Goal: Task Accomplishment & Management: Complete application form

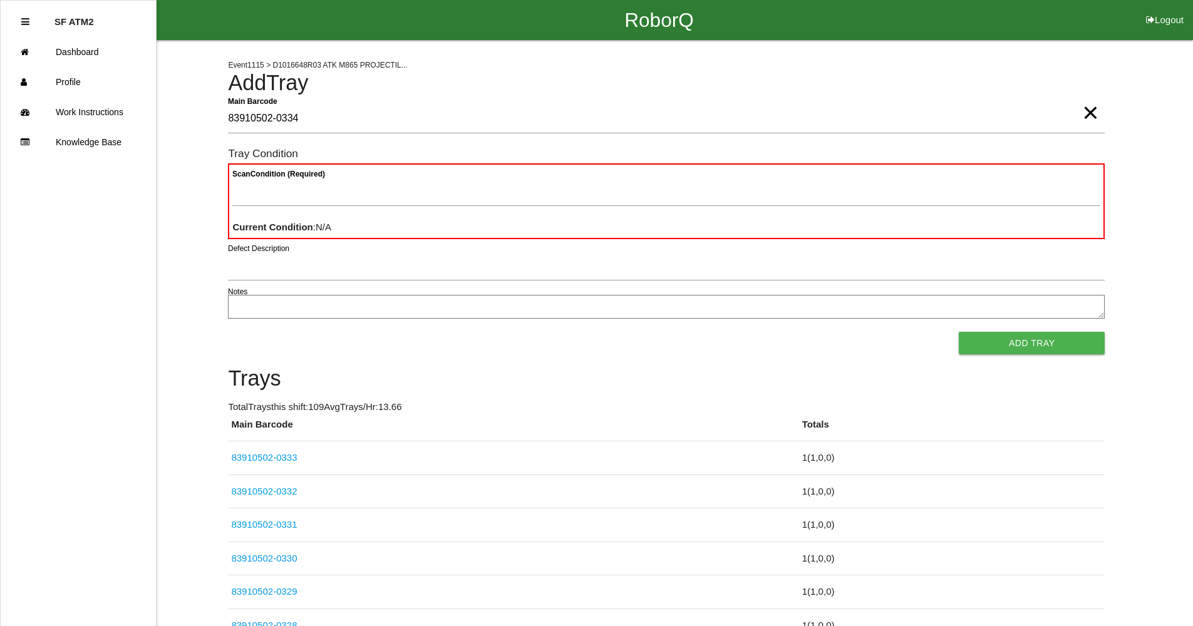
type Barcode "83910502-0334"
type Condition "goo"
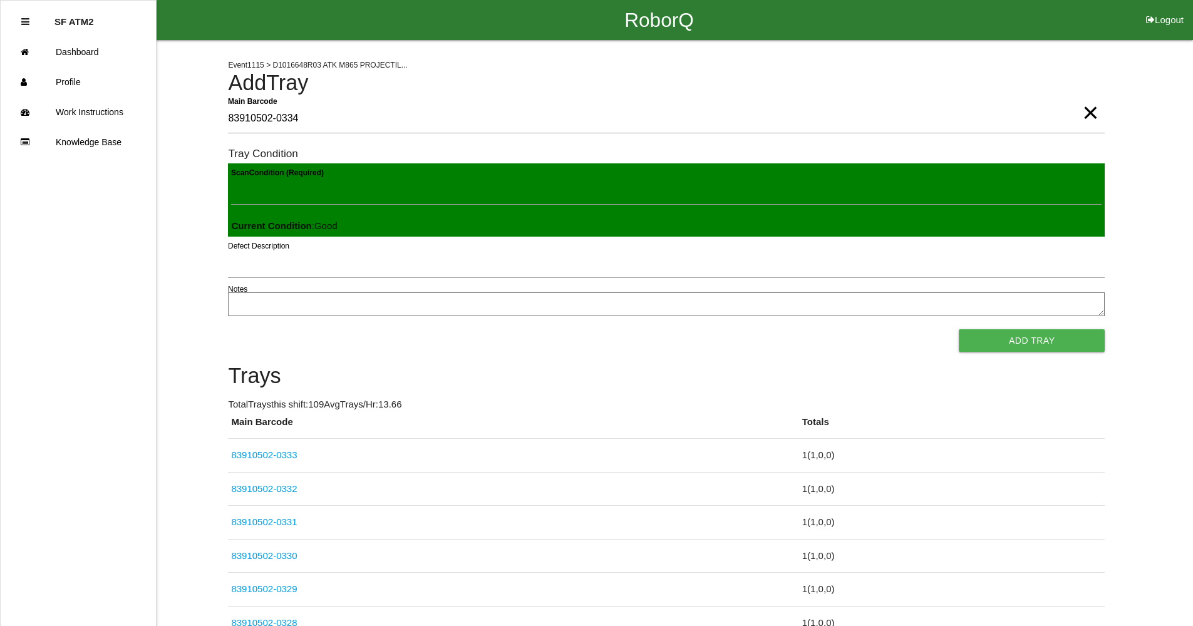
click at [959, 329] on button "Add Tray" at bounding box center [1032, 340] width 146 height 23
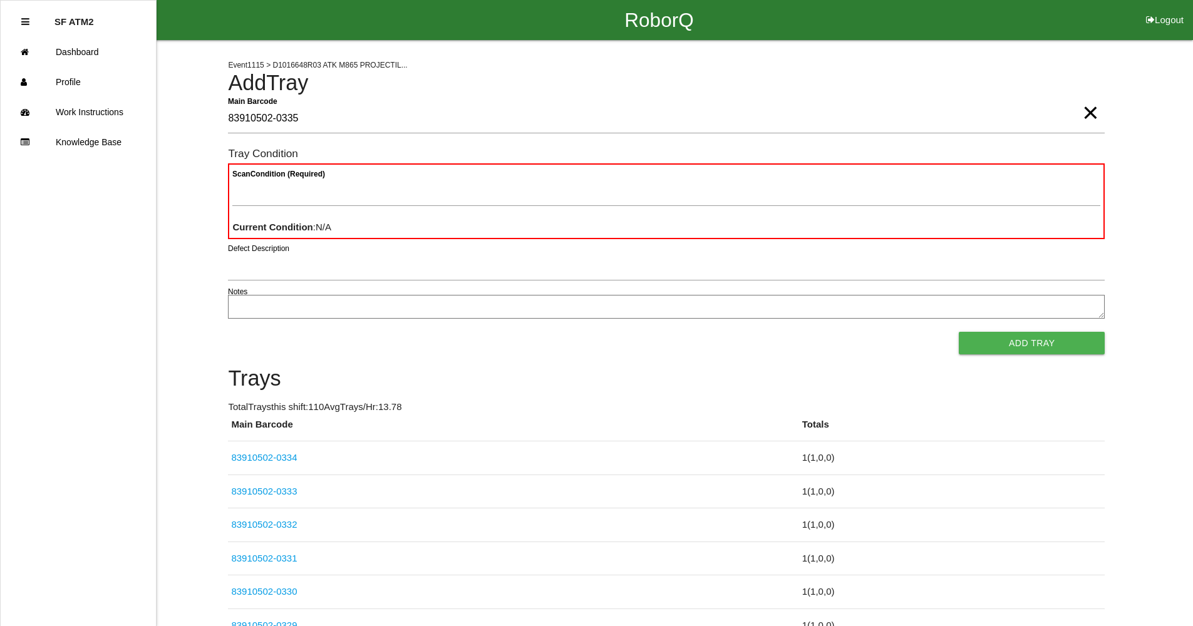
type Barcode "83910502-0335"
type Condition "goo"
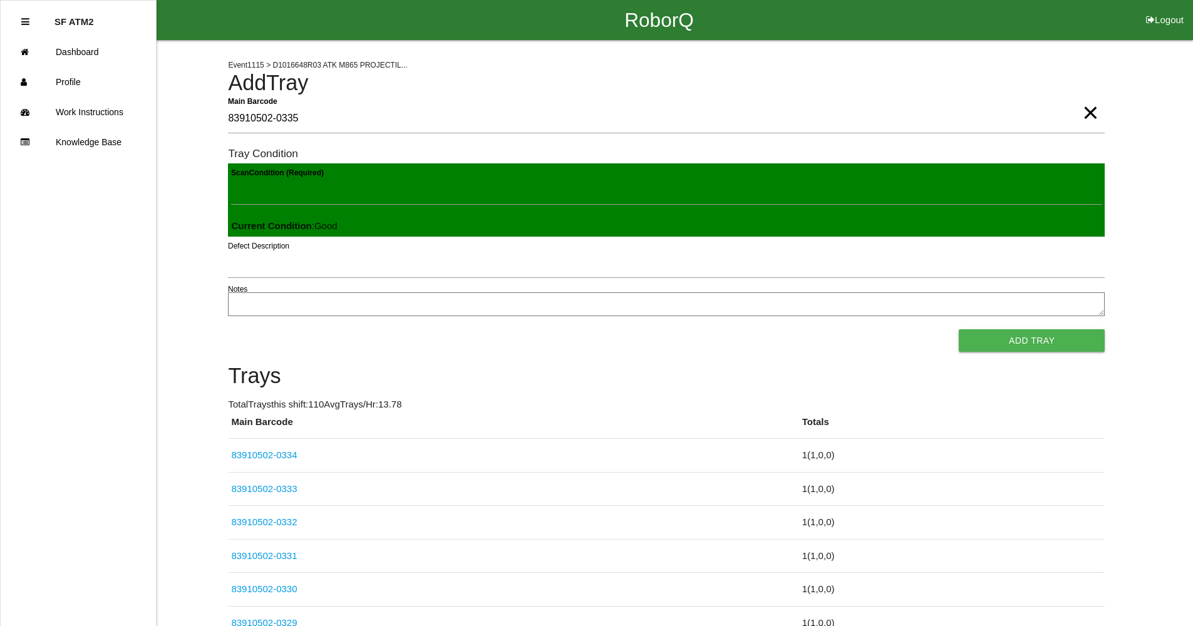
click button "Add Tray" at bounding box center [1032, 340] width 146 height 23
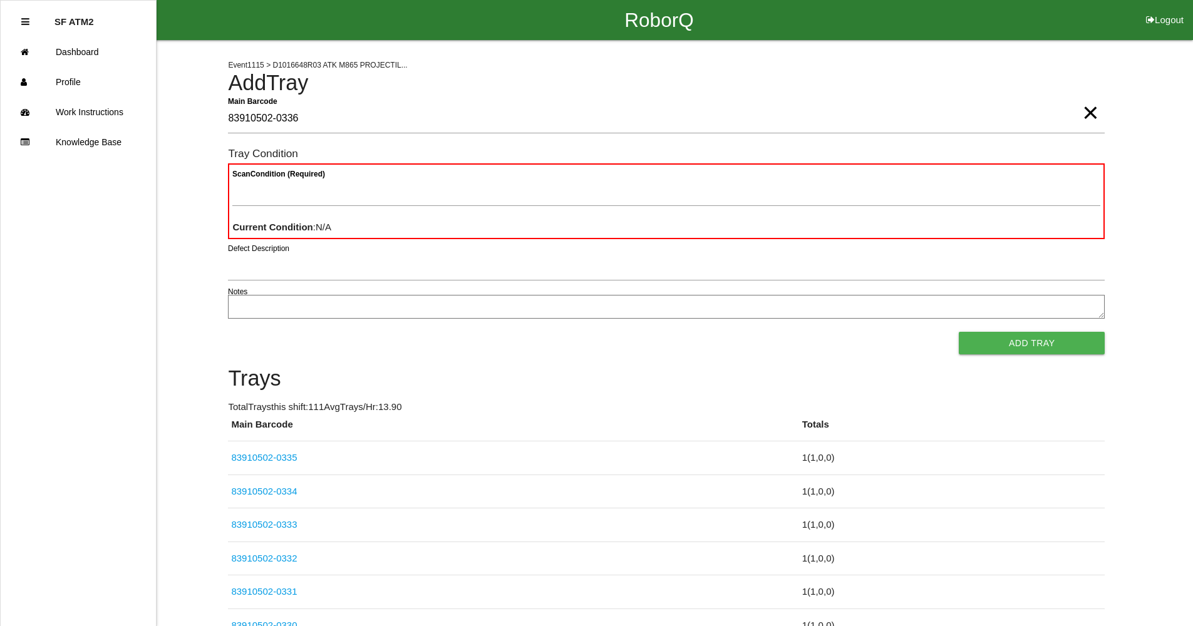
type Barcode "83910502-0336"
type Condition "goo"
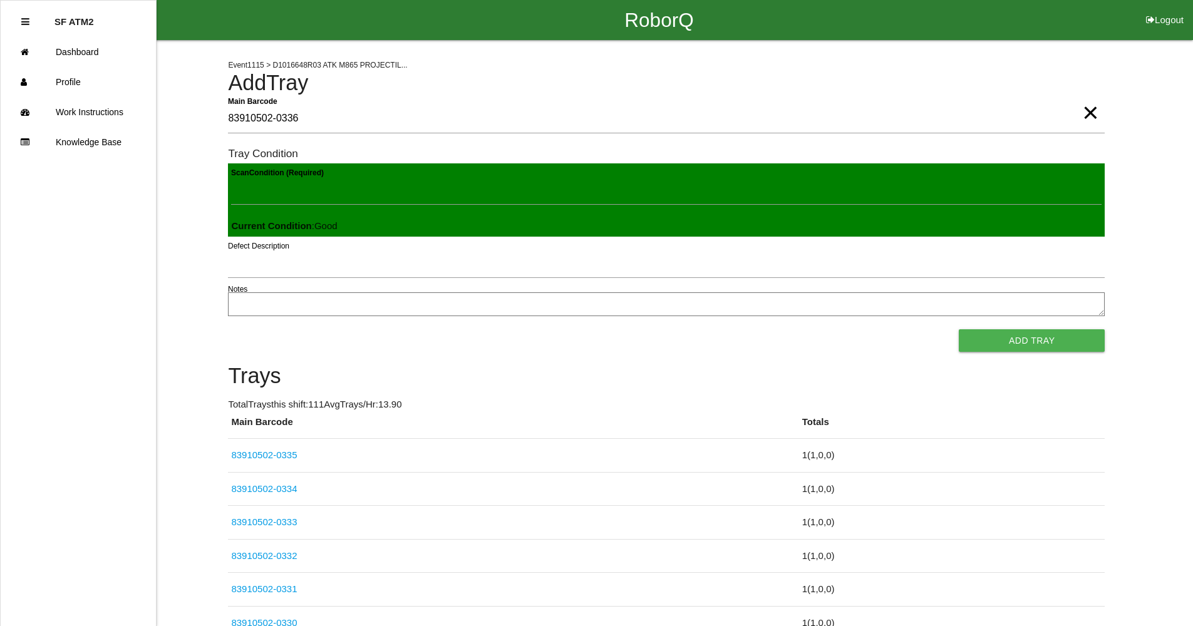
click at [959, 329] on button "Add Tray" at bounding box center [1032, 340] width 146 height 23
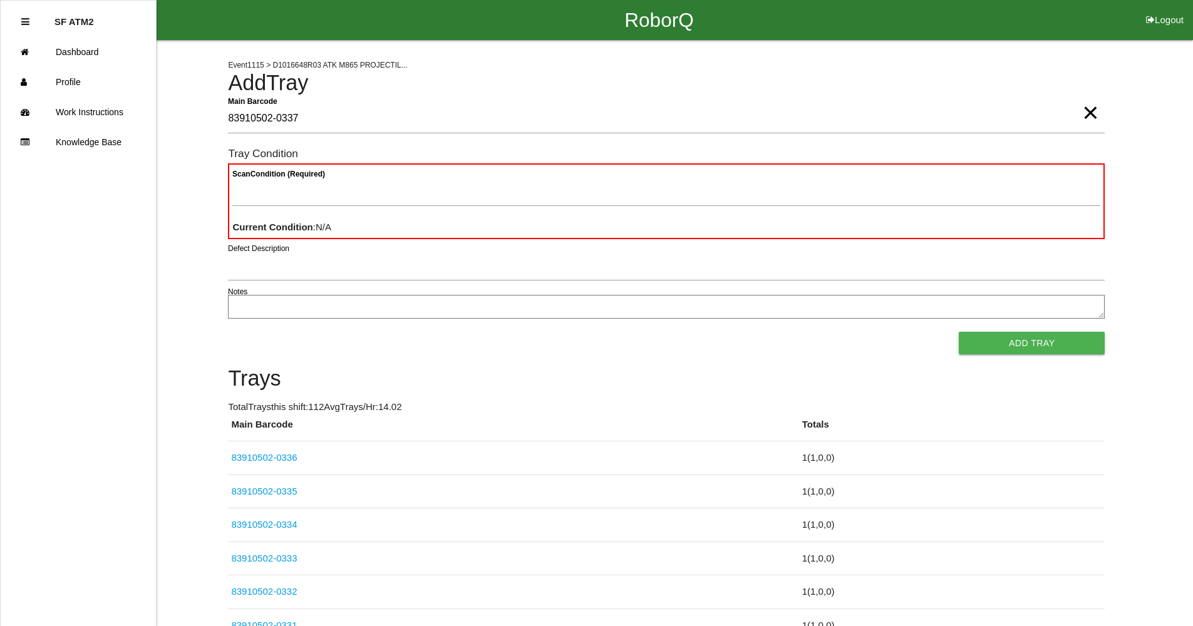
type Barcode "83910502-0337"
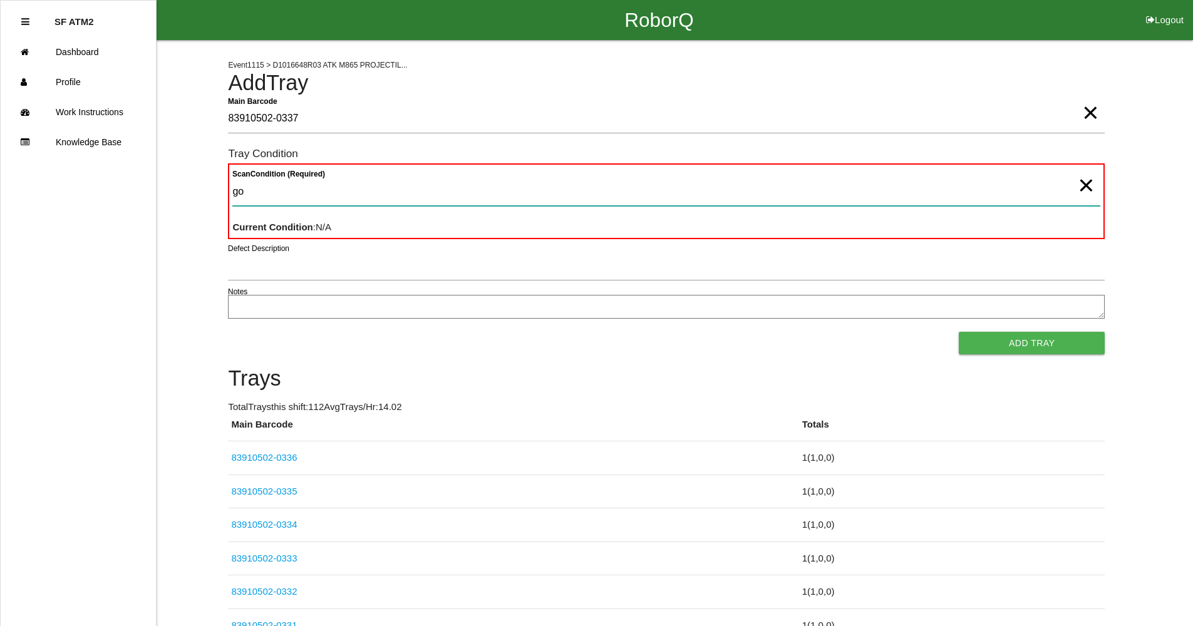
type Condition "goo"
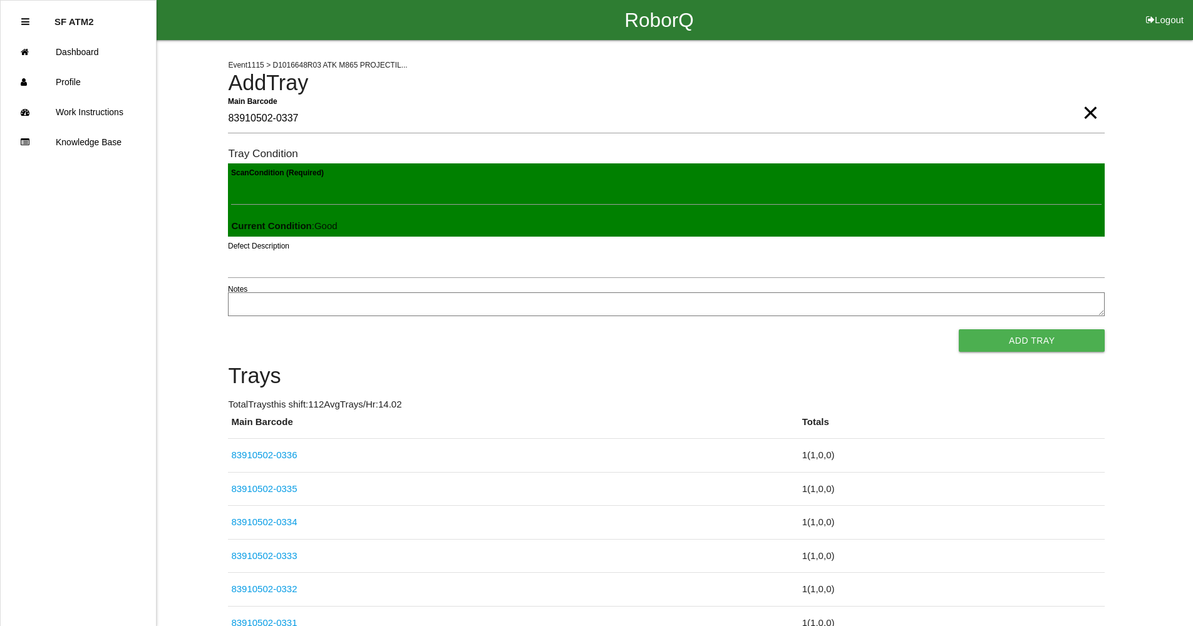
click at [959, 329] on button "Add Tray" at bounding box center [1032, 340] width 146 height 23
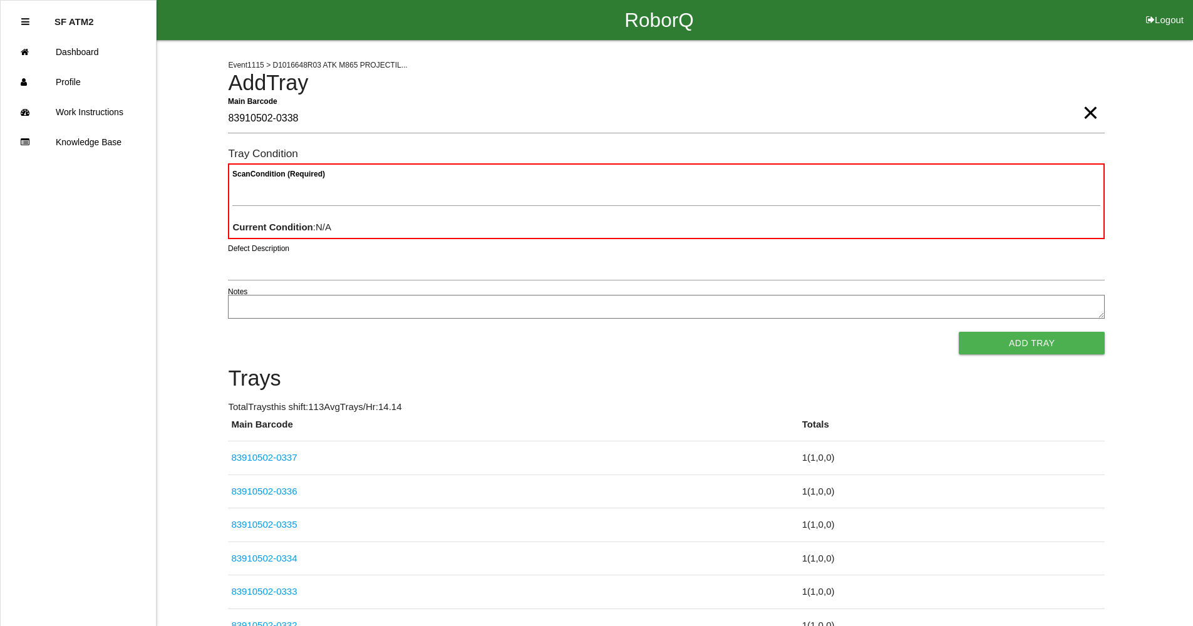
type Barcode "83910502-0338"
type Condition "goo"
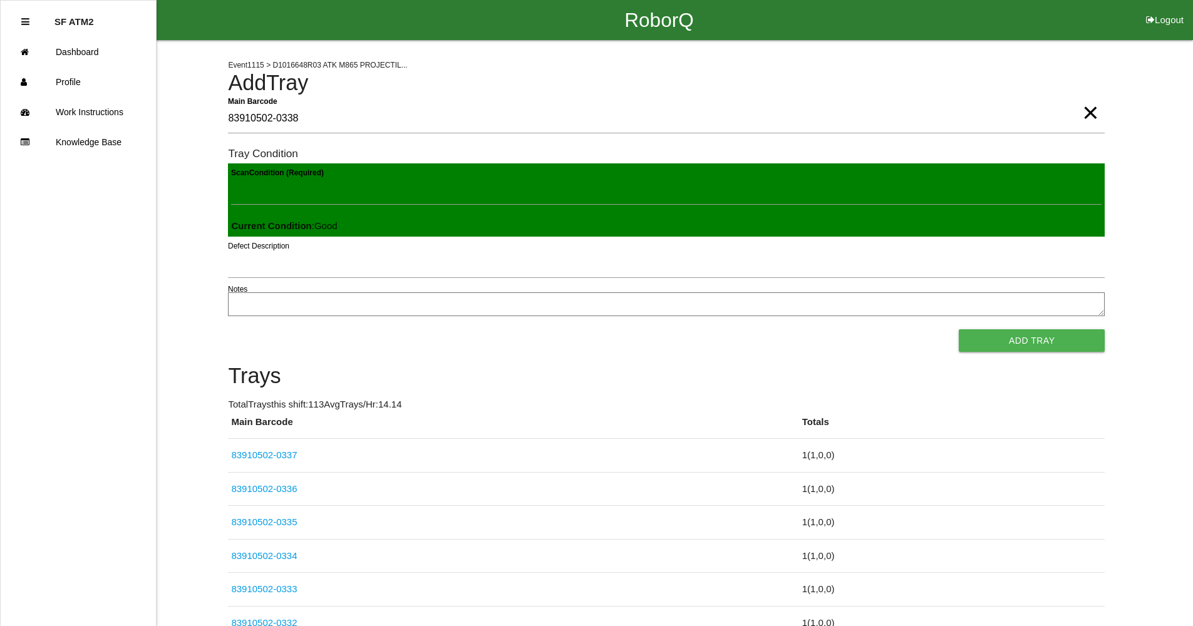
click at [959, 329] on button "Add Tray" at bounding box center [1032, 340] width 146 height 23
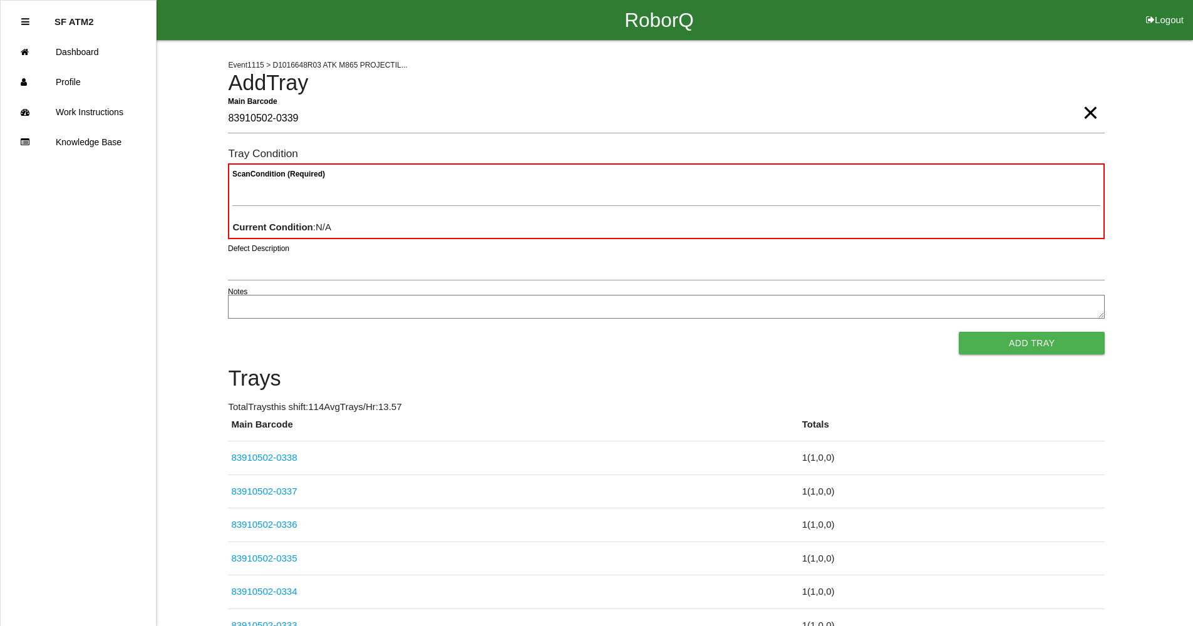
type Barcode "83910502-0339"
type Condition "goo"
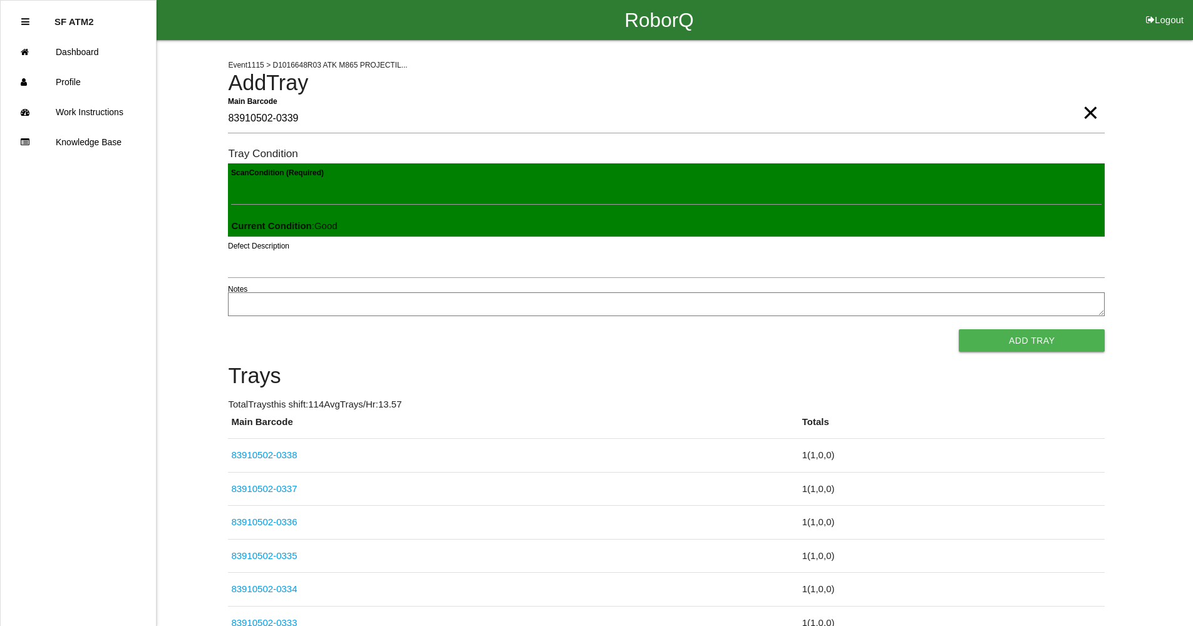
click at [959, 329] on button "Add Tray" at bounding box center [1032, 340] width 146 height 23
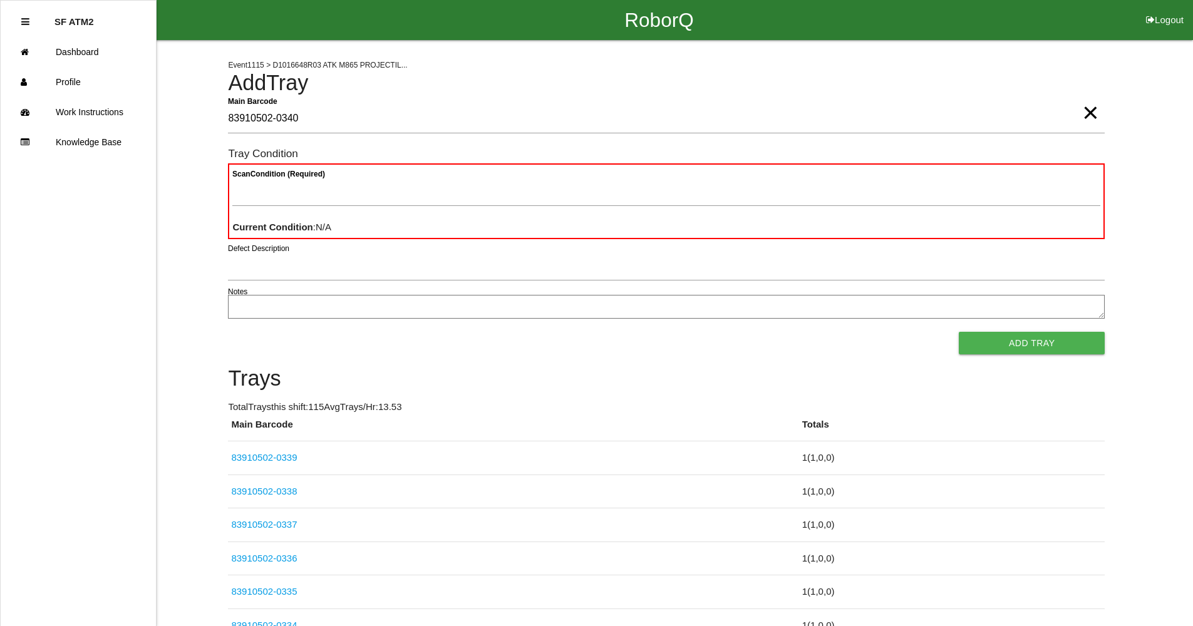
type Barcode "83910502-0340"
type Condition "goo"
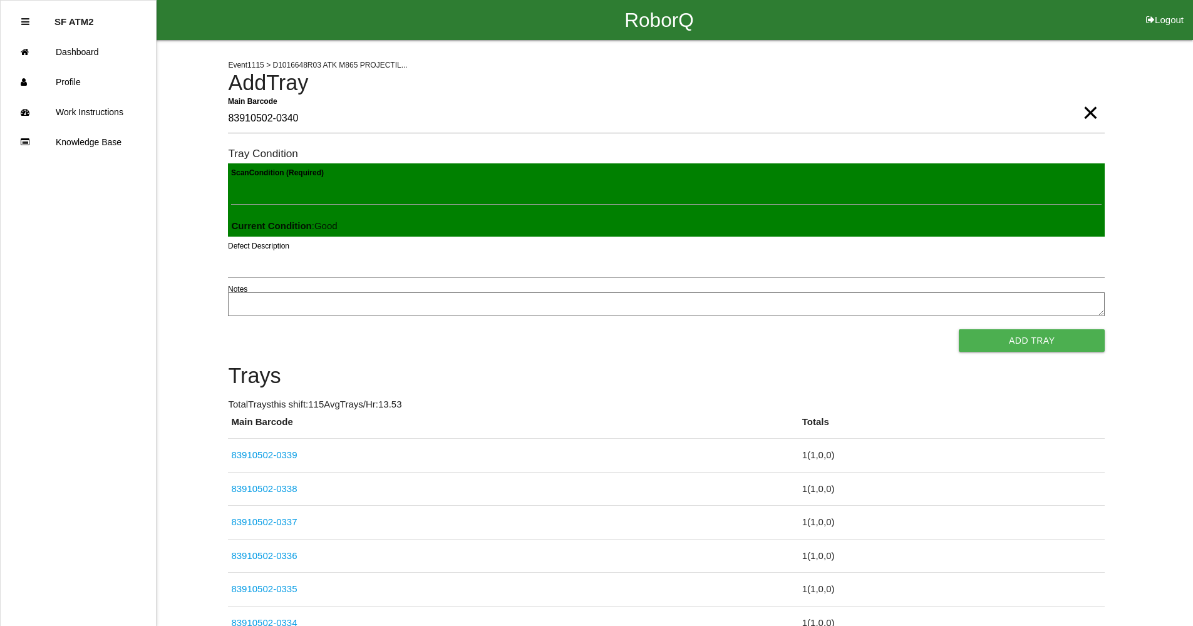
click at [959, 329] on button "Add Tray" at bounding box center [1032, 340] width 146 height 23
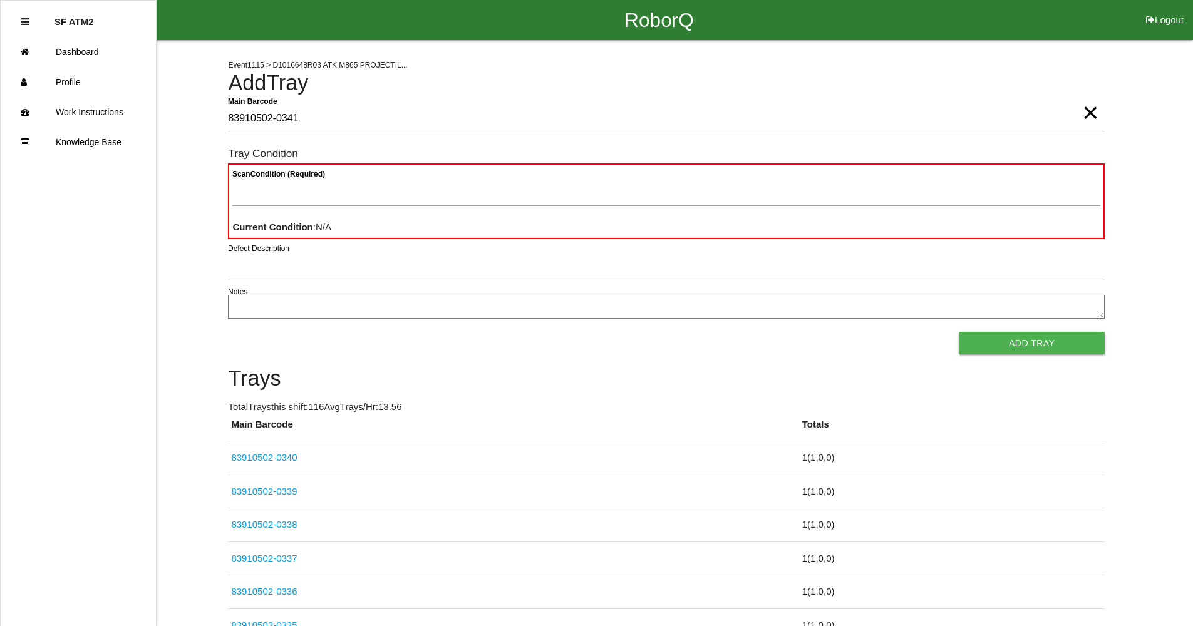
type Barcode "83910502-0341"
type Condition "goo"
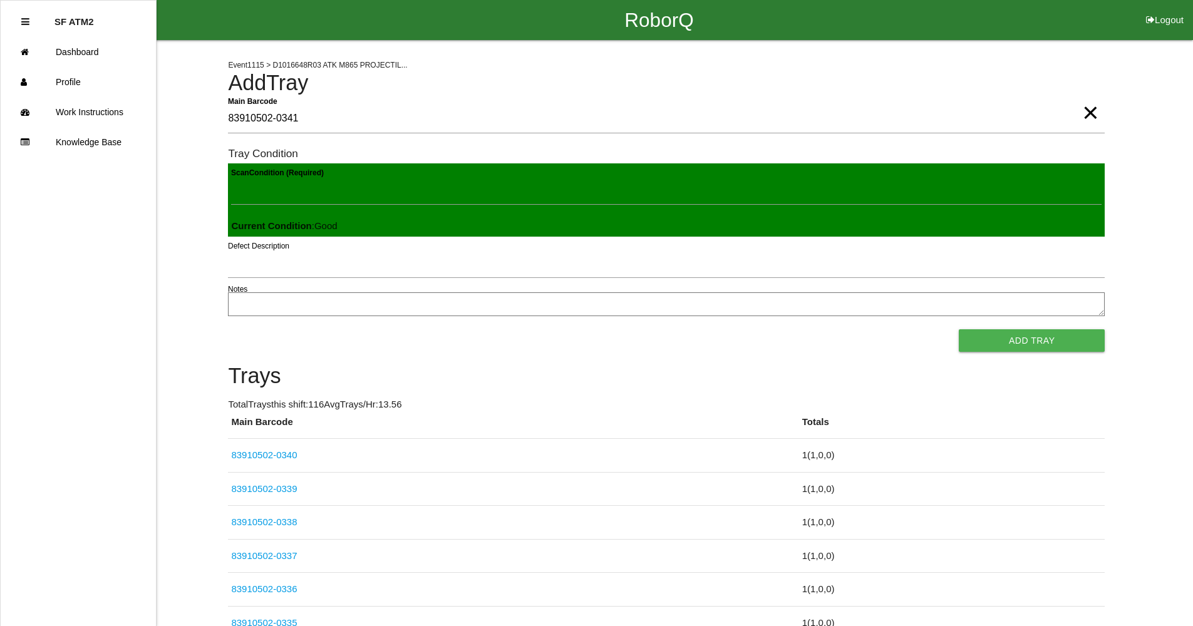
click button "Add Tray" at bounding box center [1032, 340] width 146 height 23
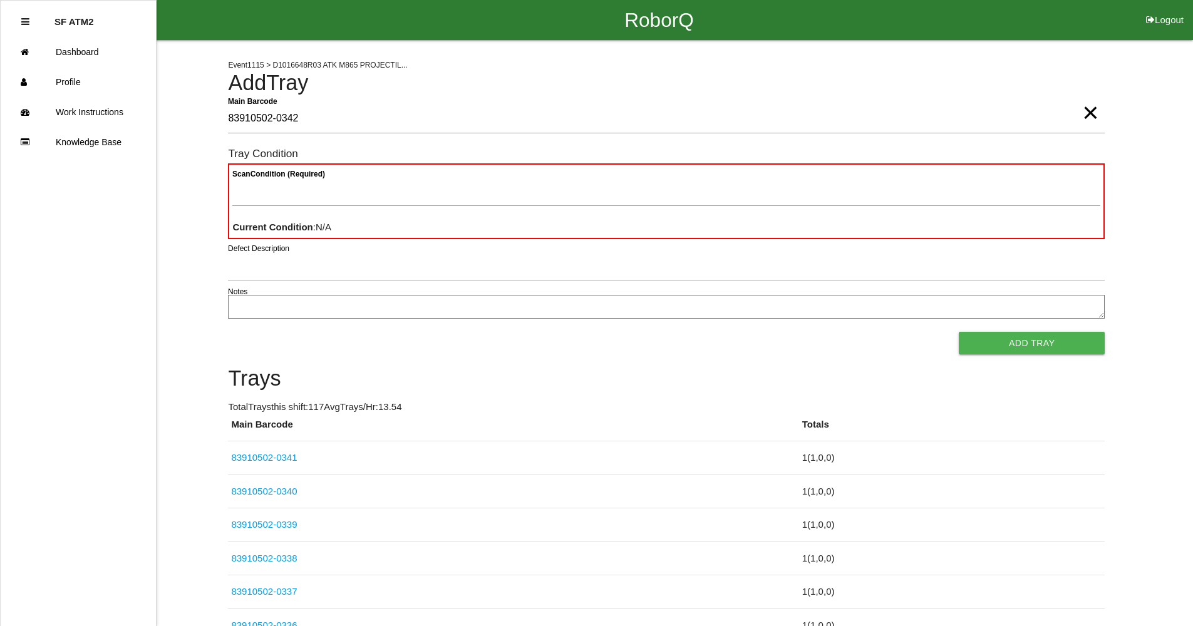
type Barcode "83910502-0342"
type Condition "goo"
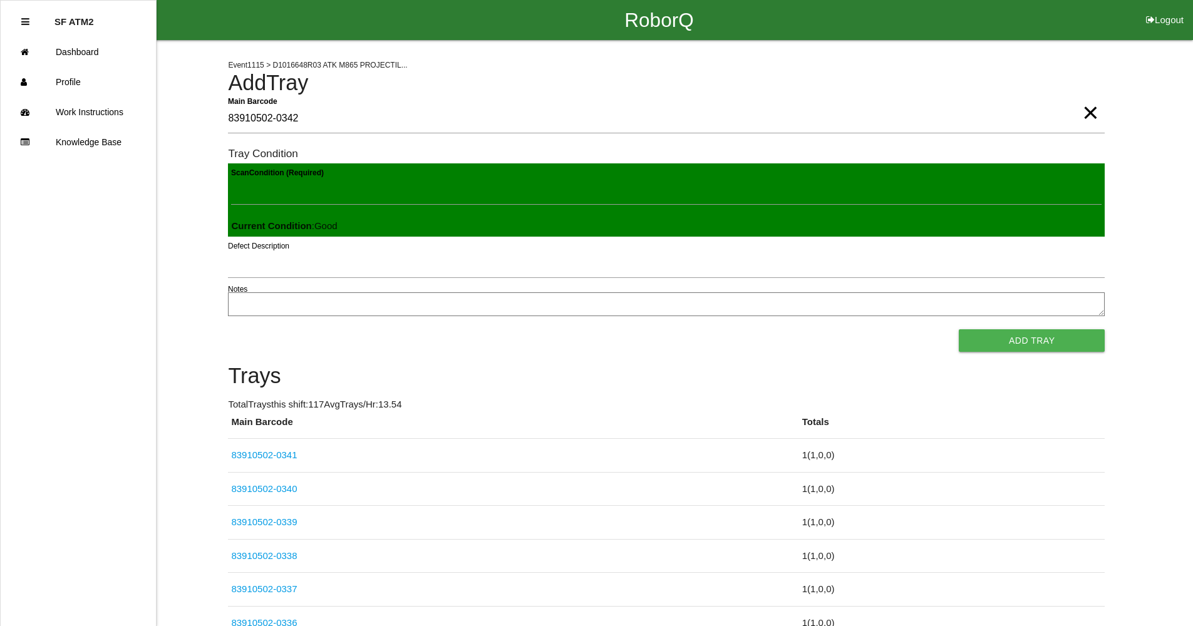
click at [959, 329] on button "Add Tray" at bounding box center [1032, 340] width 146 height 23
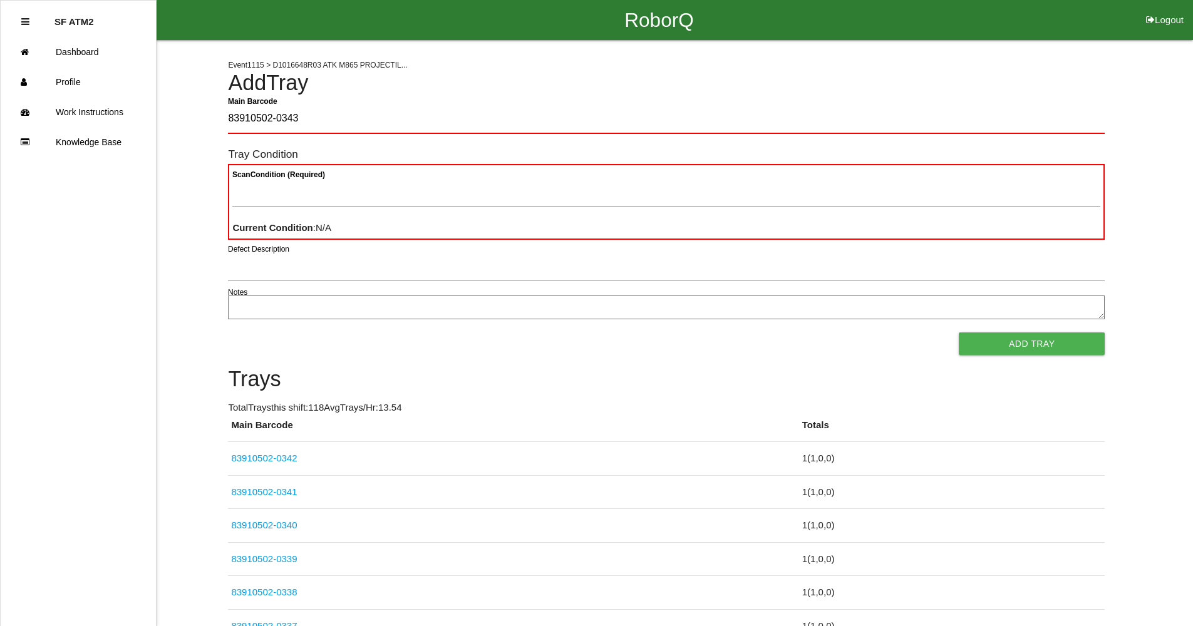
type Barcode "83910502-0343"
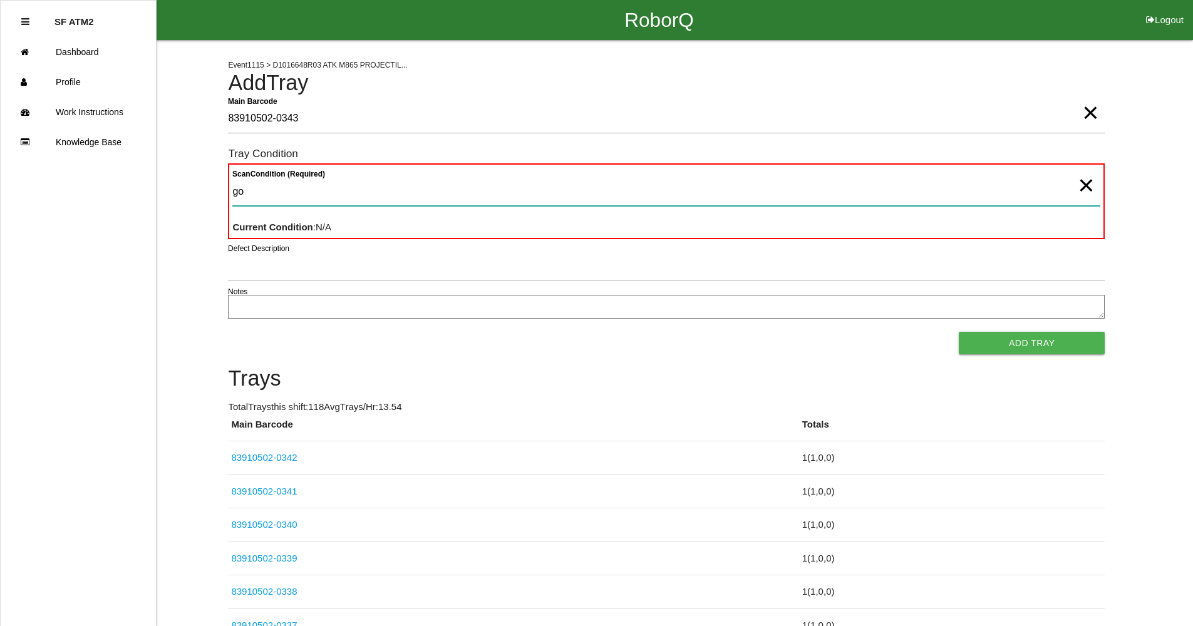
type Condition "goo"
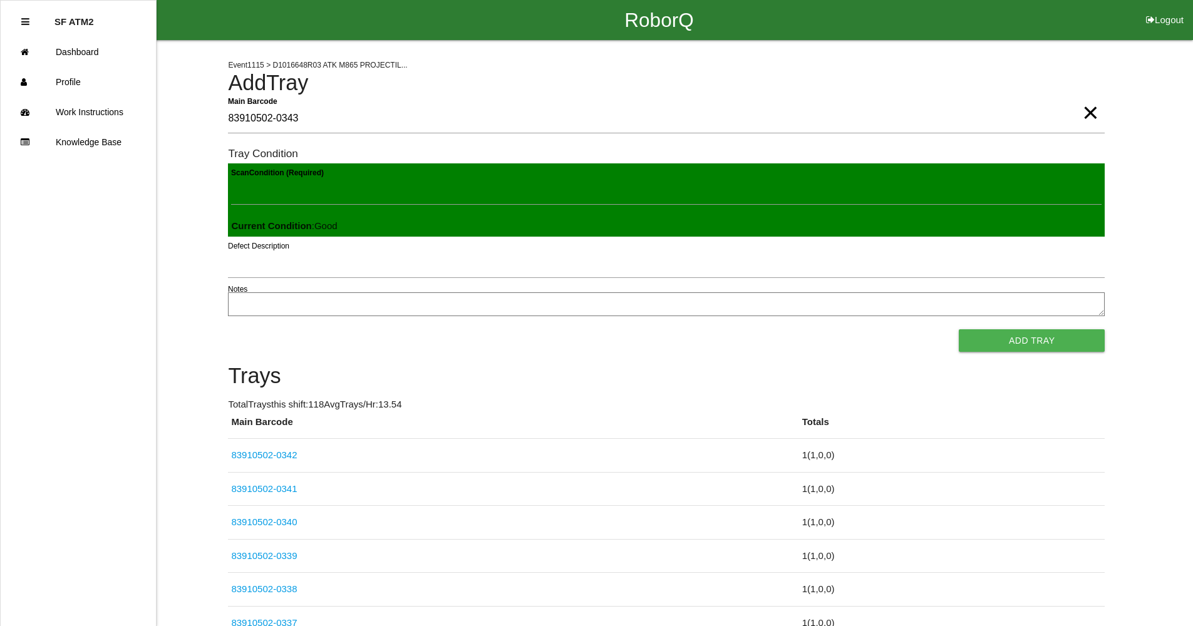
click at [959, 329] on button "Add Tray" at bounding box center [1032, 340] width 146 height 23
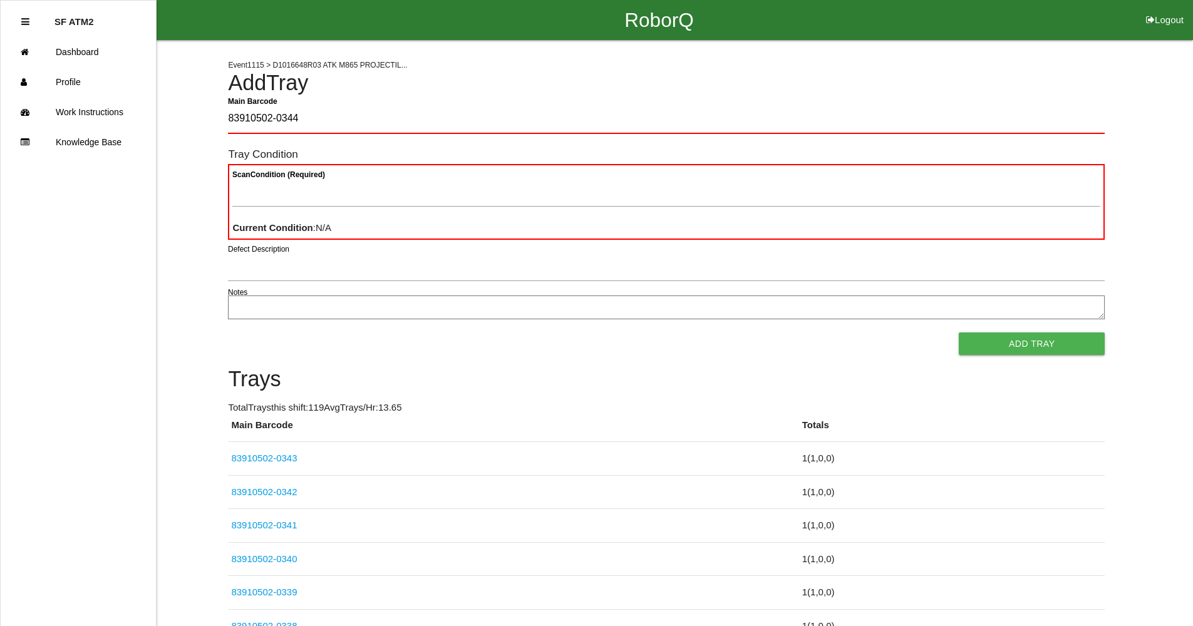
type Barcode "83910502-0344"
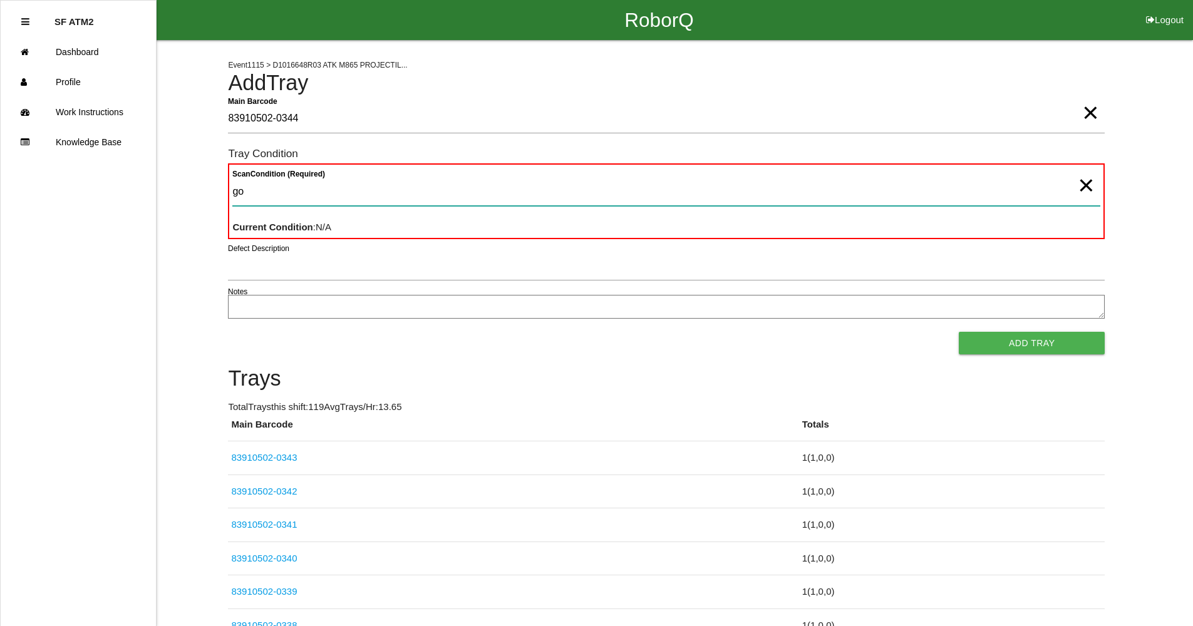
type Condition "goo"
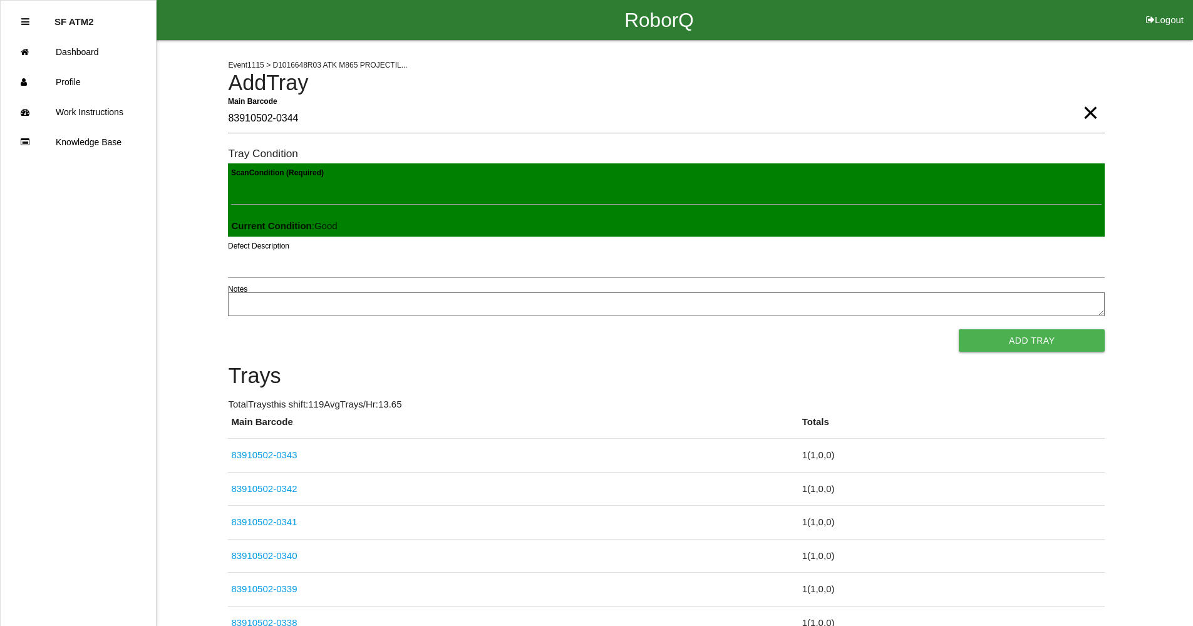
click at [959, 329] on button "Add Tray" at bounding box center [1032, 340] width 146 height 23
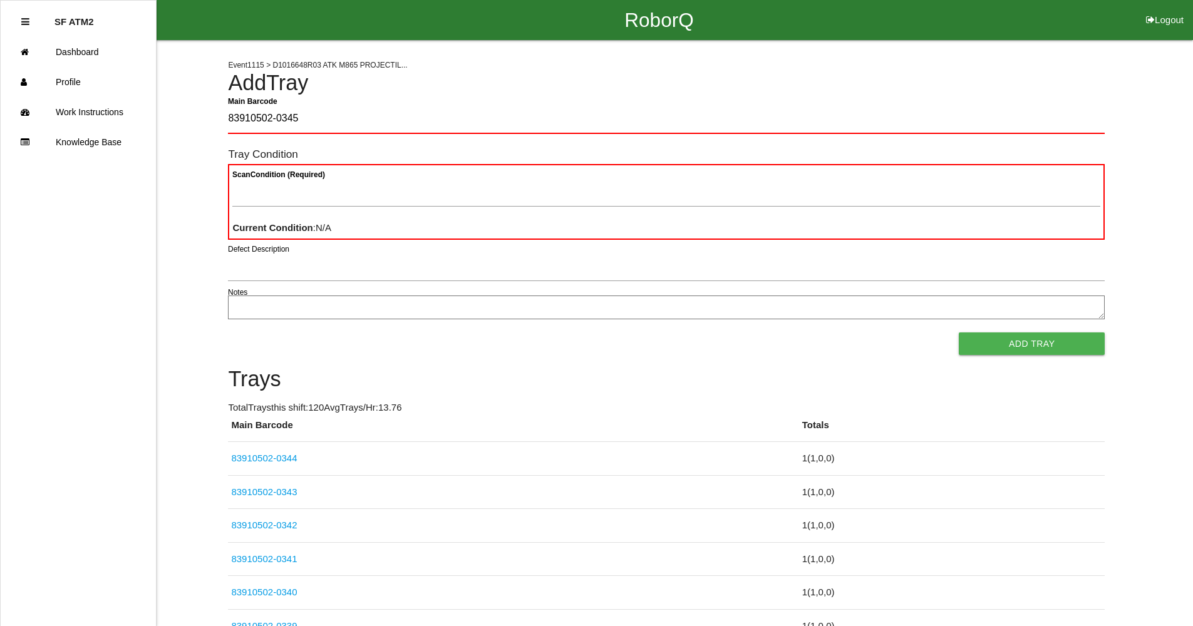
type Barcode "83910502-0345"
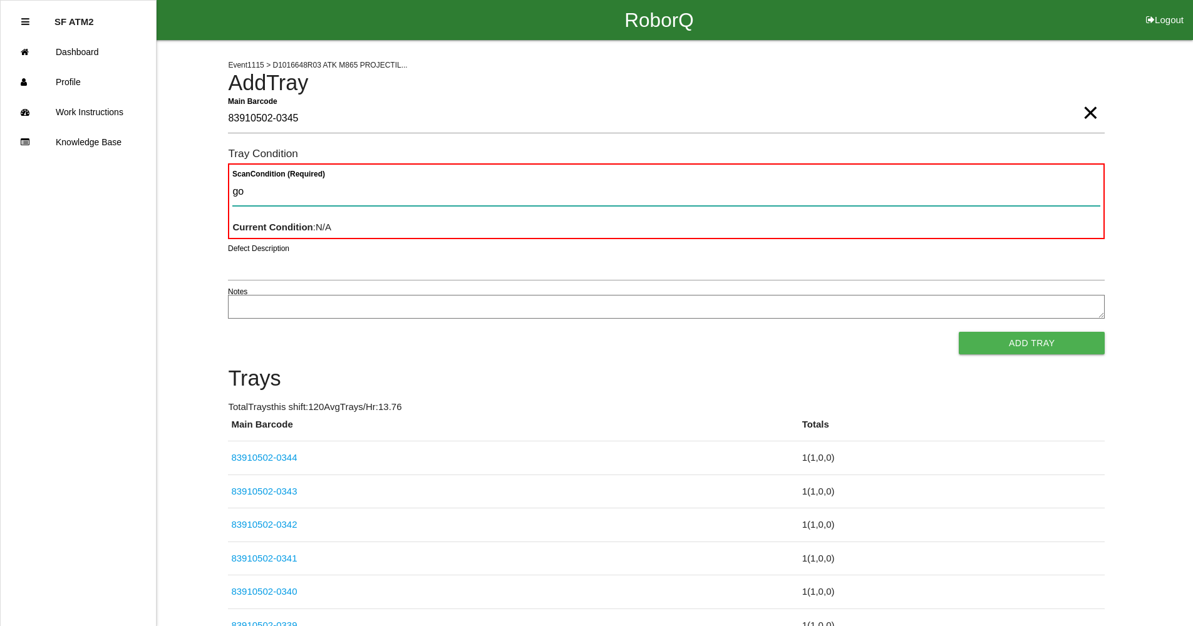
type Condition "goo"
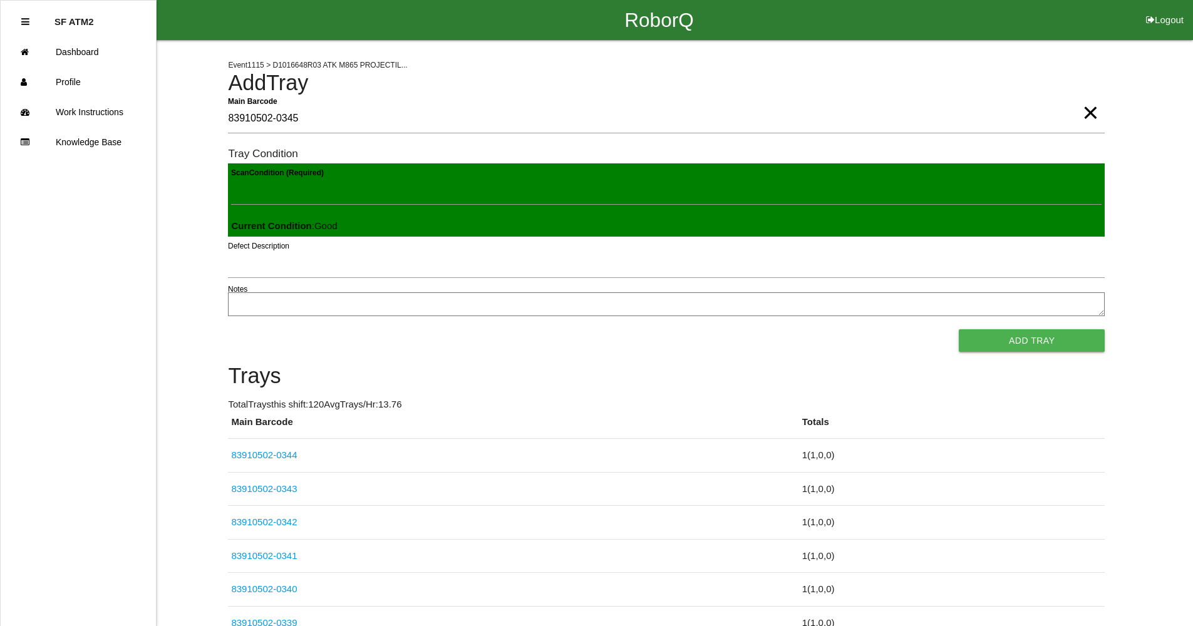
click at [959, 329] on button "Add Tray" at bounding box center [1032, 340] width 146 height 23
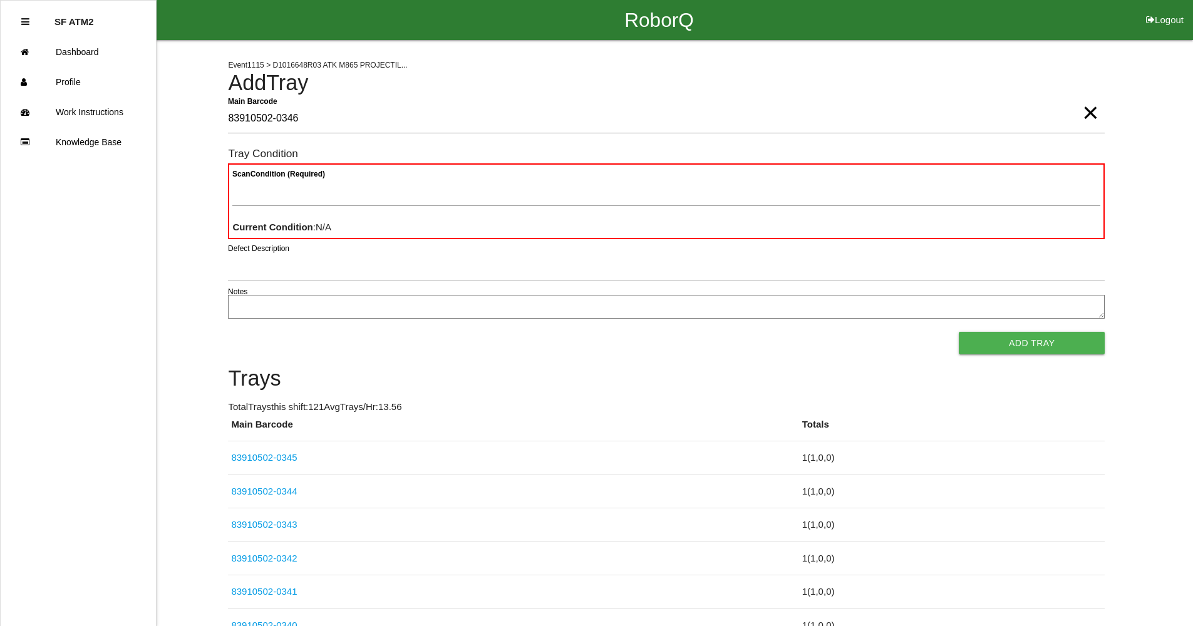
type Barcode "83910502-0346"
type Condition "goo"
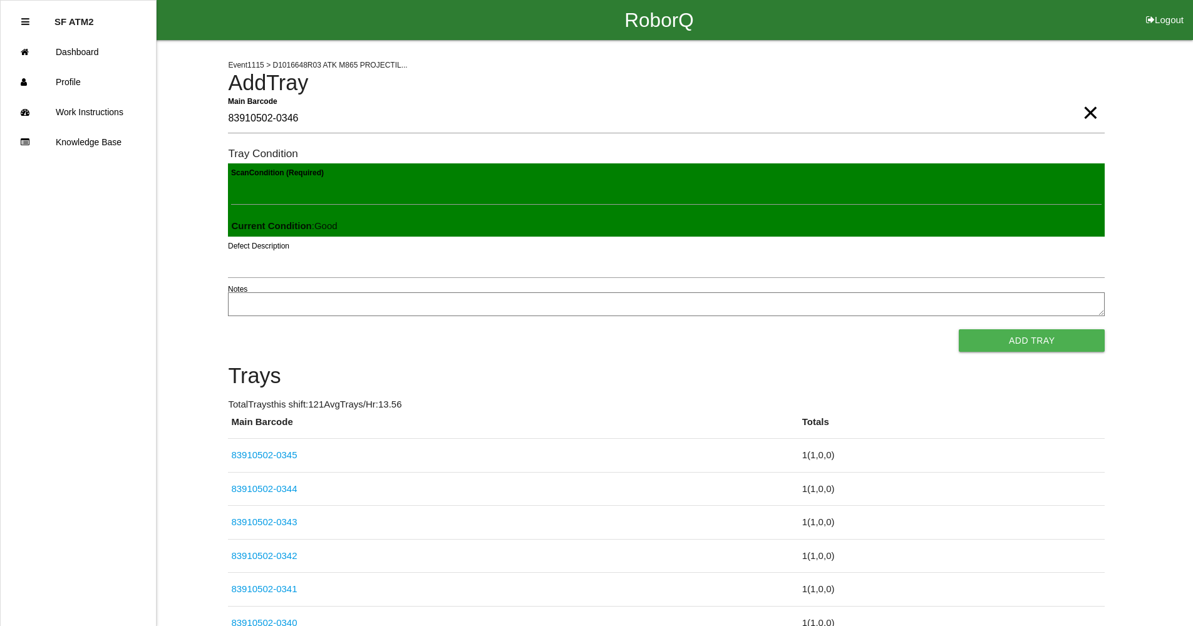
click at [959, 329] on button "Add Tray" at bounding box center [1032, 340] width 146 height 23
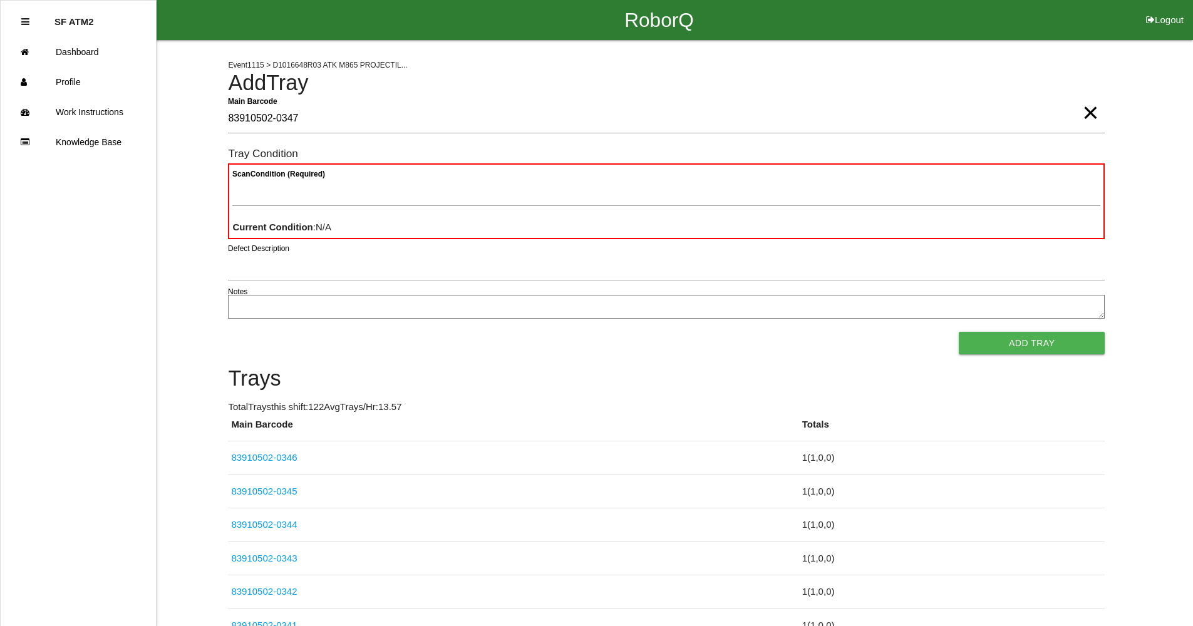
type Barcode "83910502-0347"
type Condition "goo"
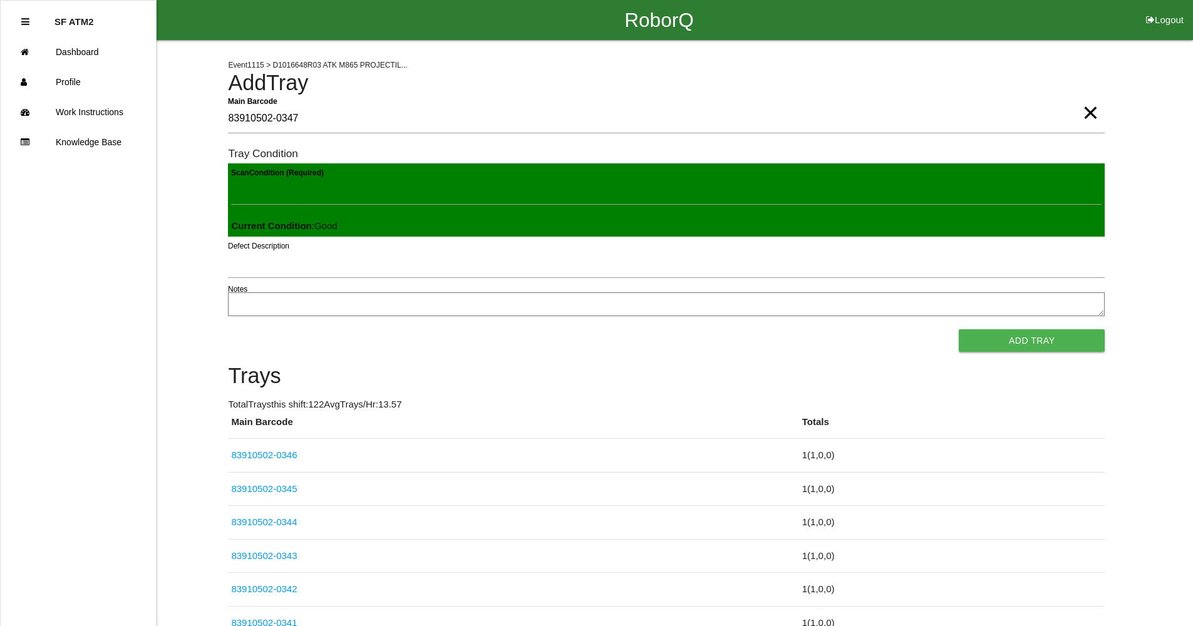
click at [959, 329] on button "Add Tray" at bounding box center [1032, 340] width 146 height 23
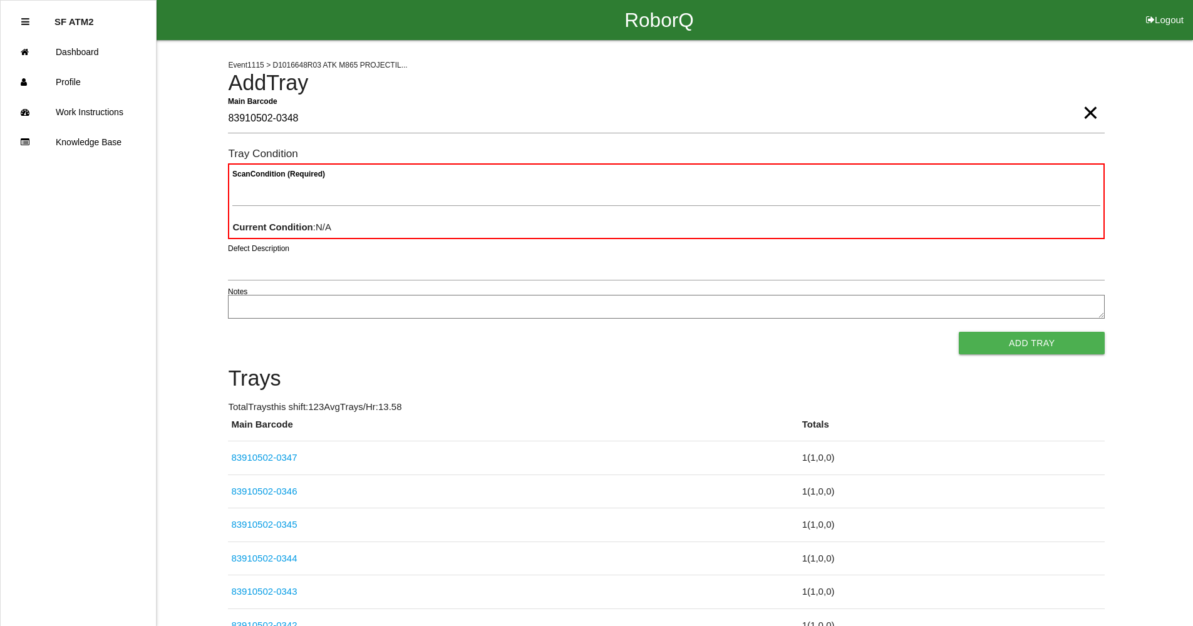
type Barcode "83910502-0348"
type Condition "goo"
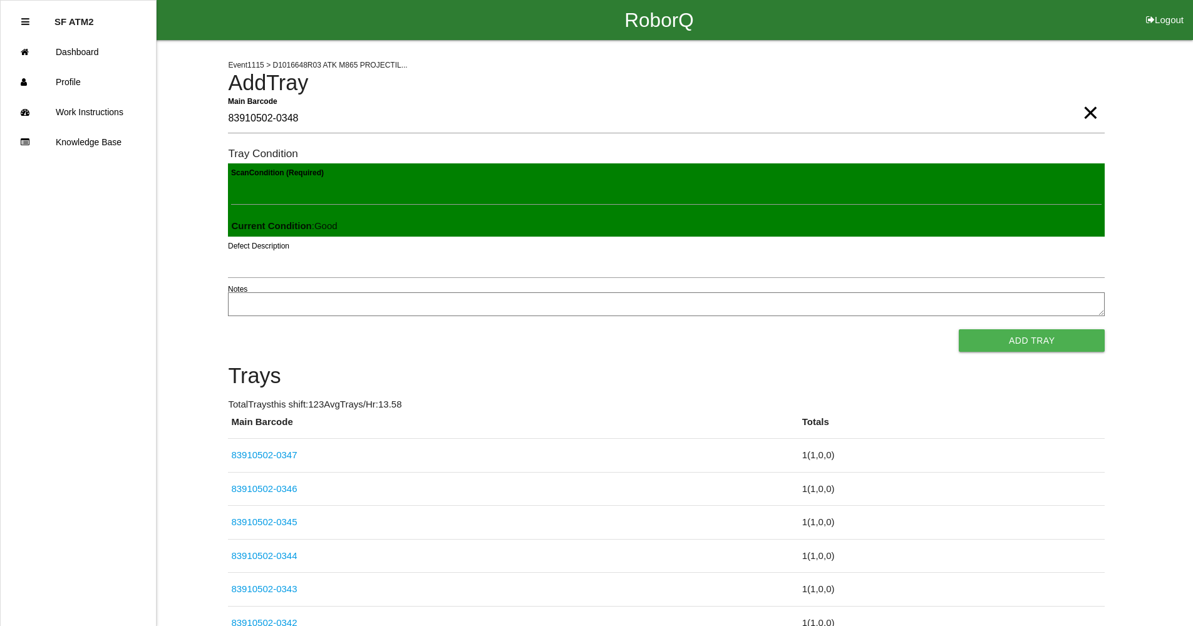
click at [959, 329] on button "Add Tray" at bounding box center [1032, 340] width 146 height 23
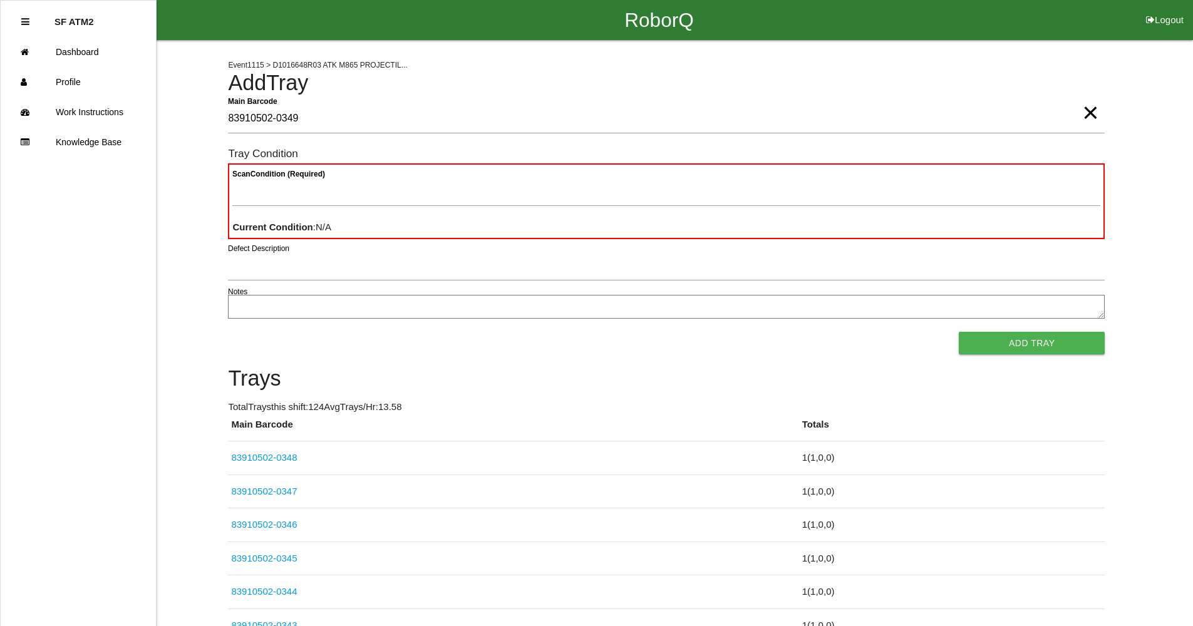
type Barcode "83910502-0349"
type Condition "goo"
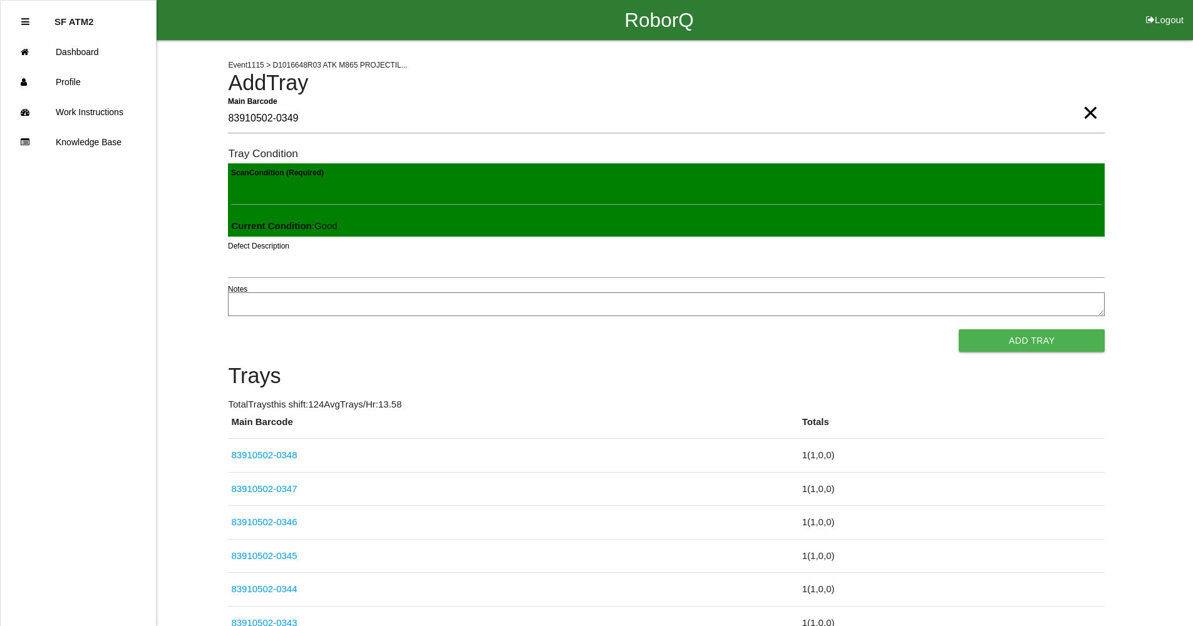
click at [959, 329] on button "Add Tray" at bounding box center [1032, 340] width 146 height 23
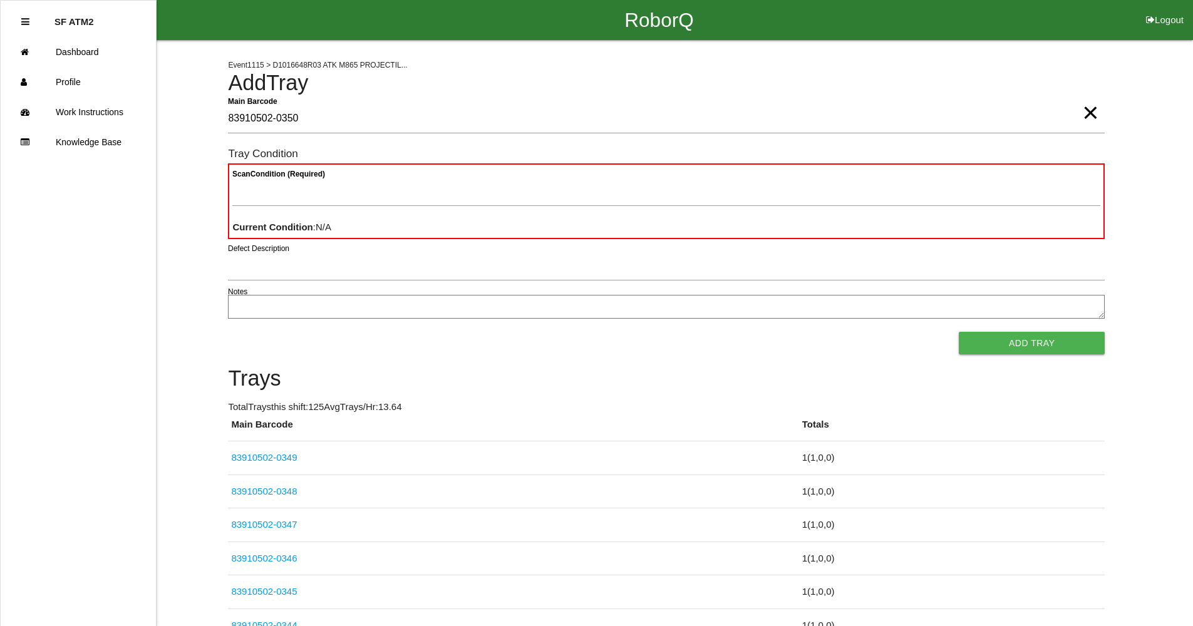
type Barcode "83910502-0350"
type Condition "goo"
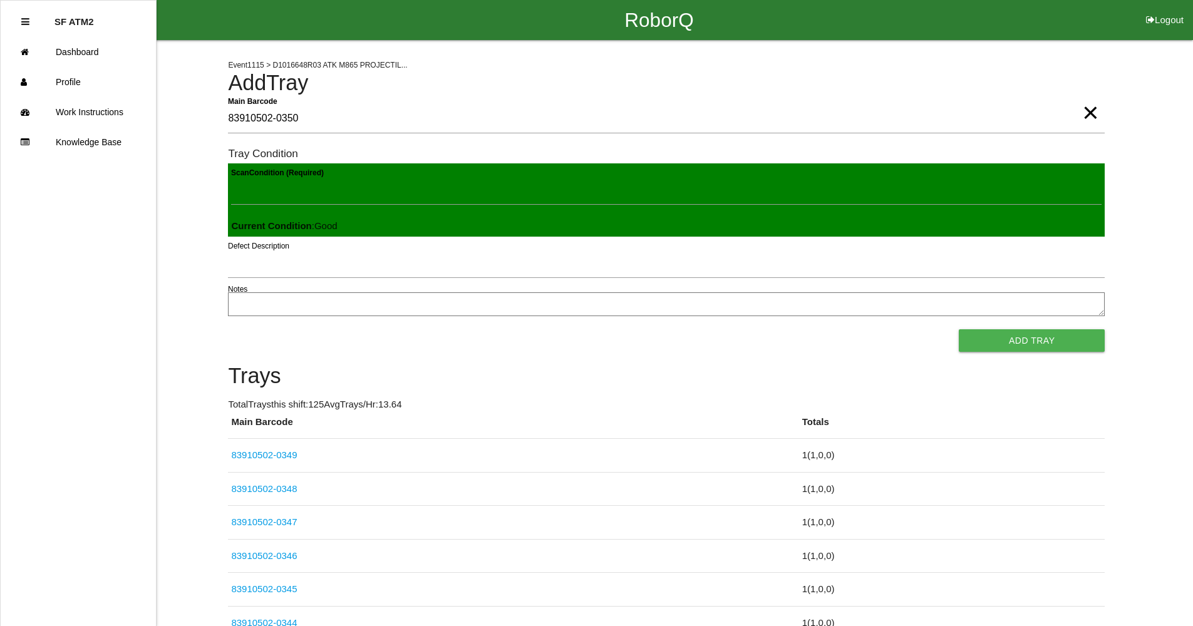
click at [959, 329] on button "Add Tray" at bounding box center [1032, 340] width 146 height 23
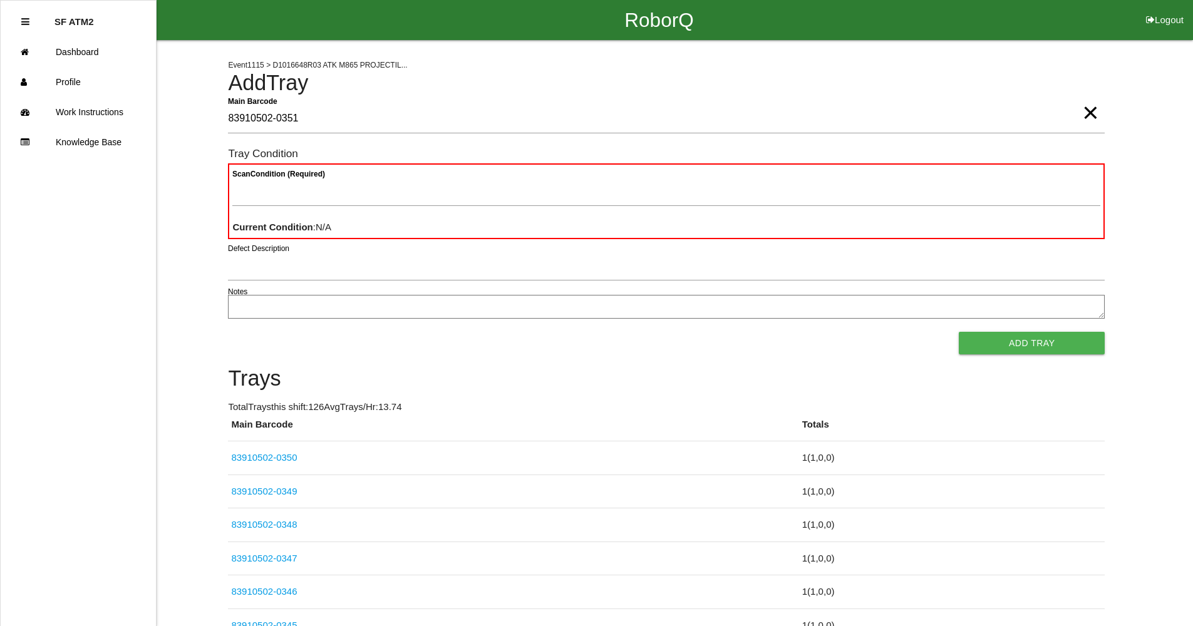
type Barcode "83910502-0351"
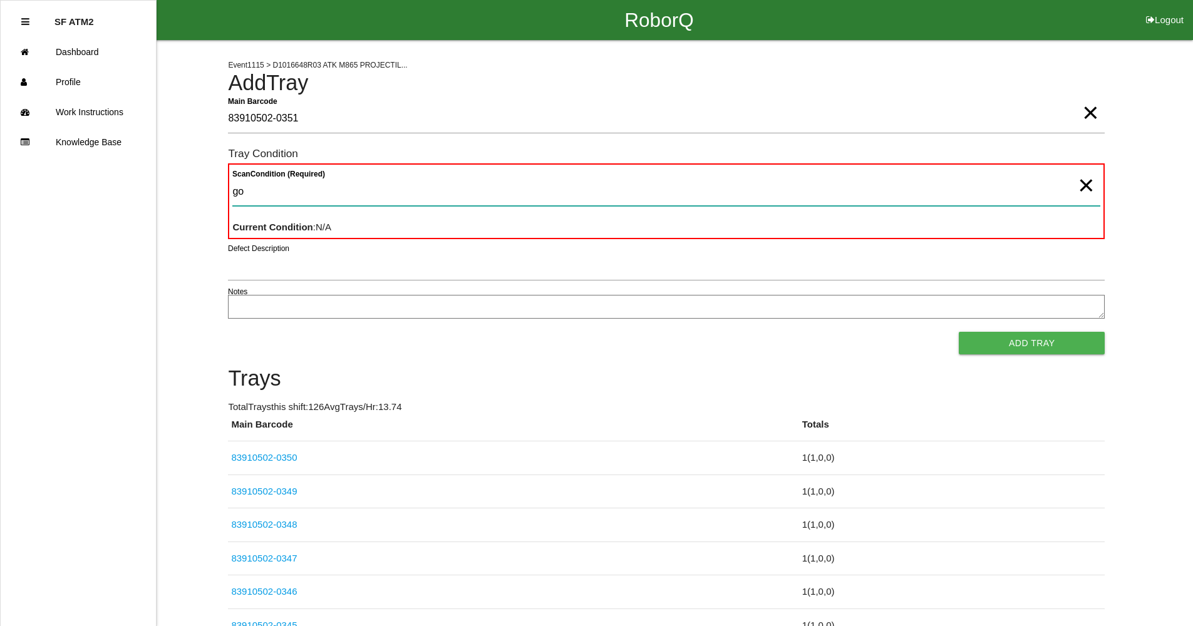
type Condition "goo"
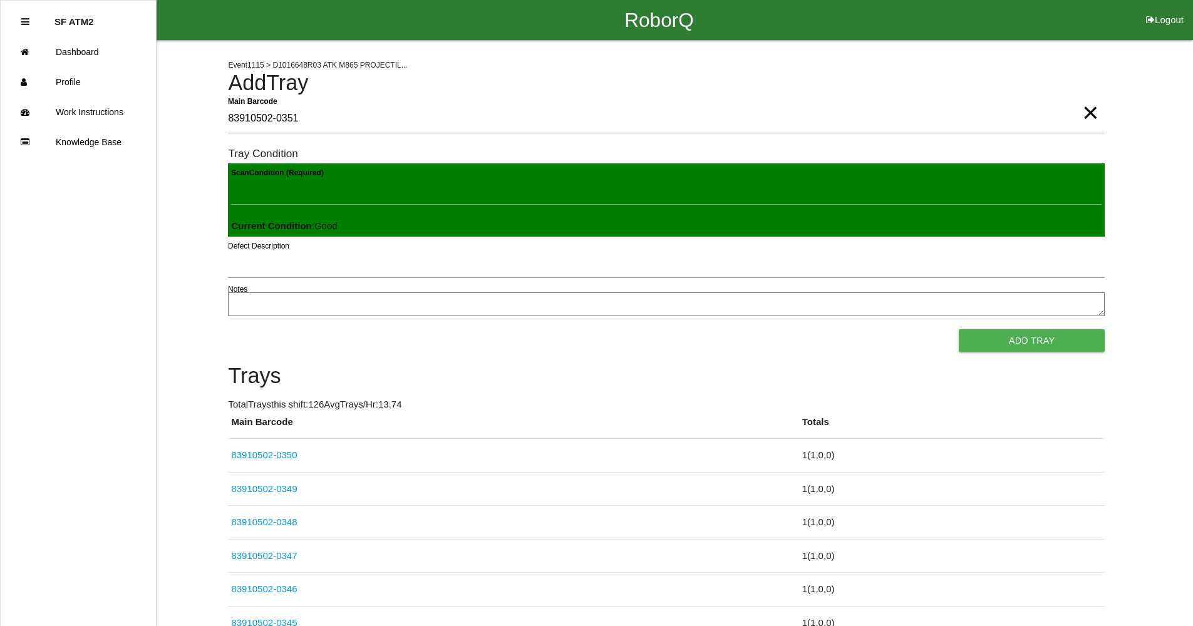
click at [959, 329] on button "Add Tray" at bounding box center [1032, 340] width 146 height 23
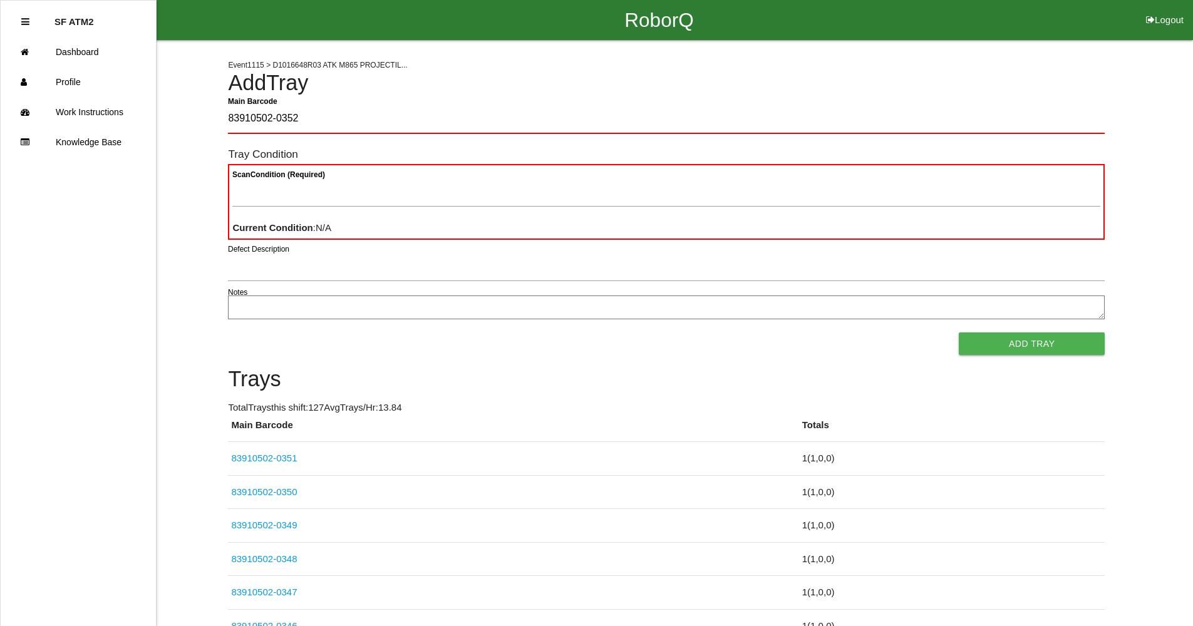
type Barcode "83910502-0352"
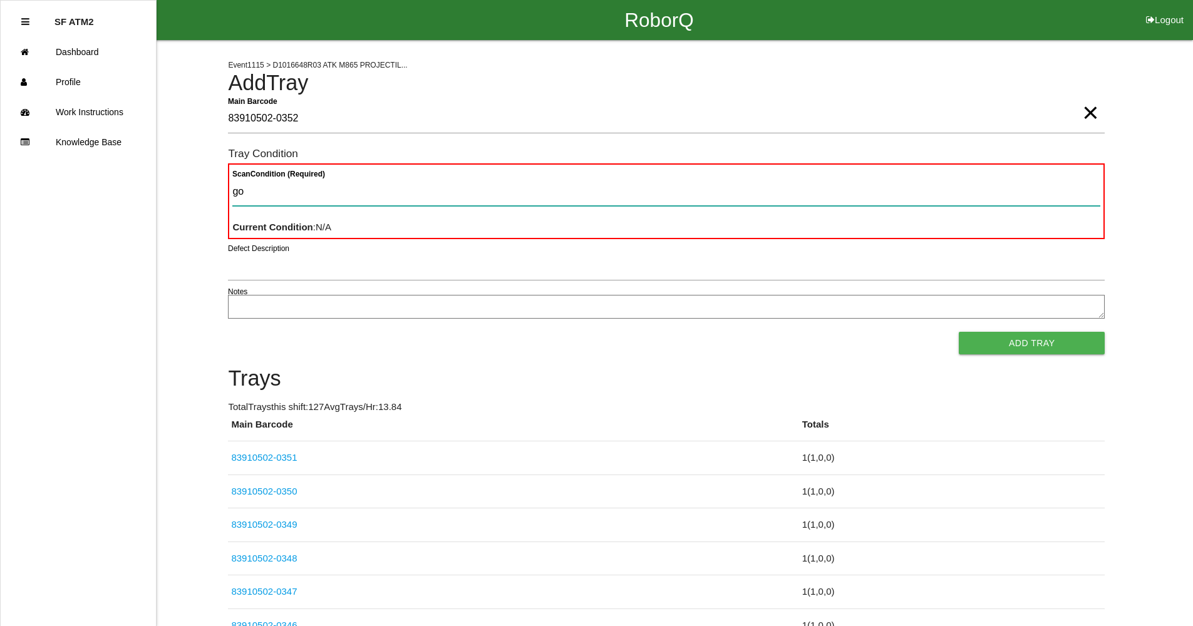
type Condition "goo"
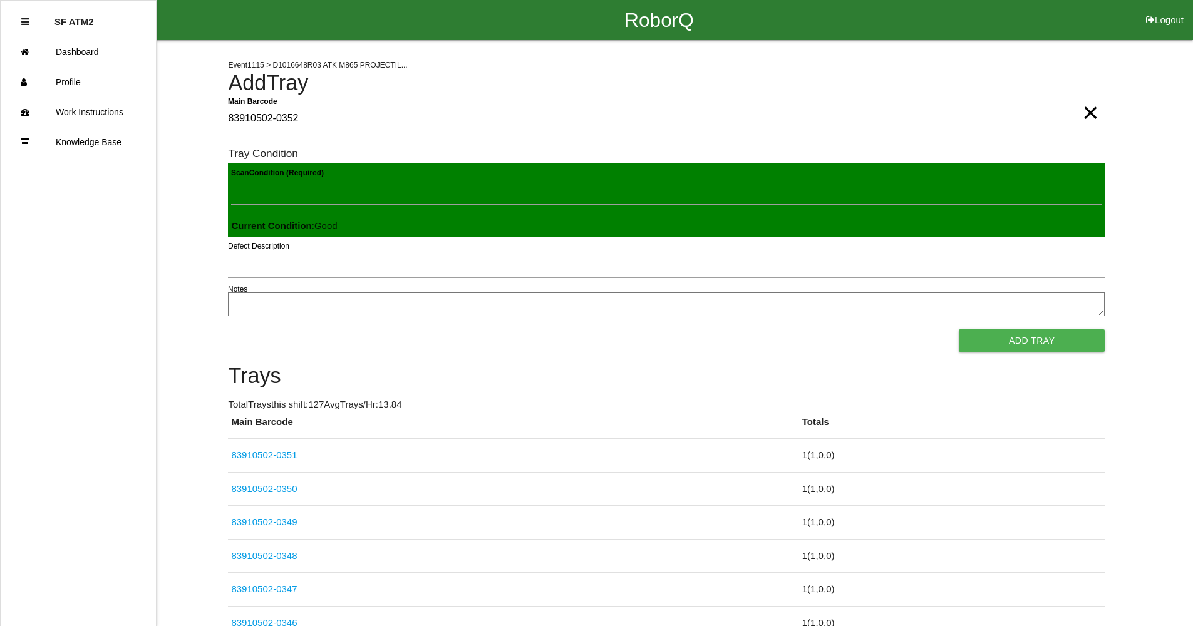
click at [959, 329] on button "Add Tray" at bounding box center [1032, 340] width 146 height 23
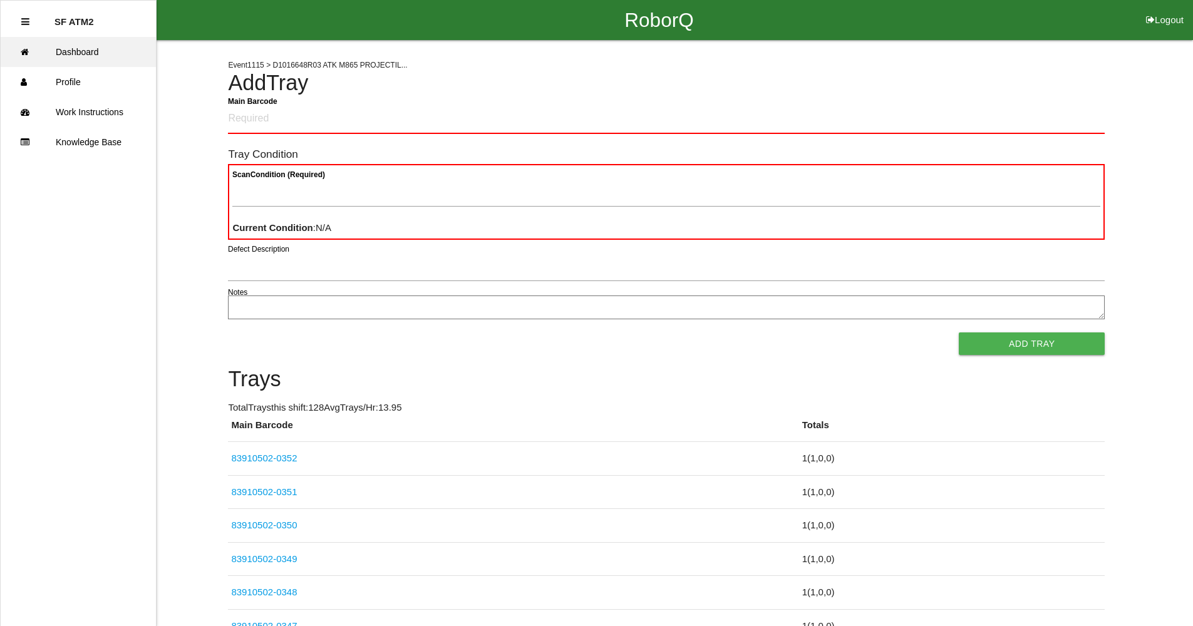
click at [91, 52] on link "Dashboard" at bounding box center [78, 52] width 155 height 30
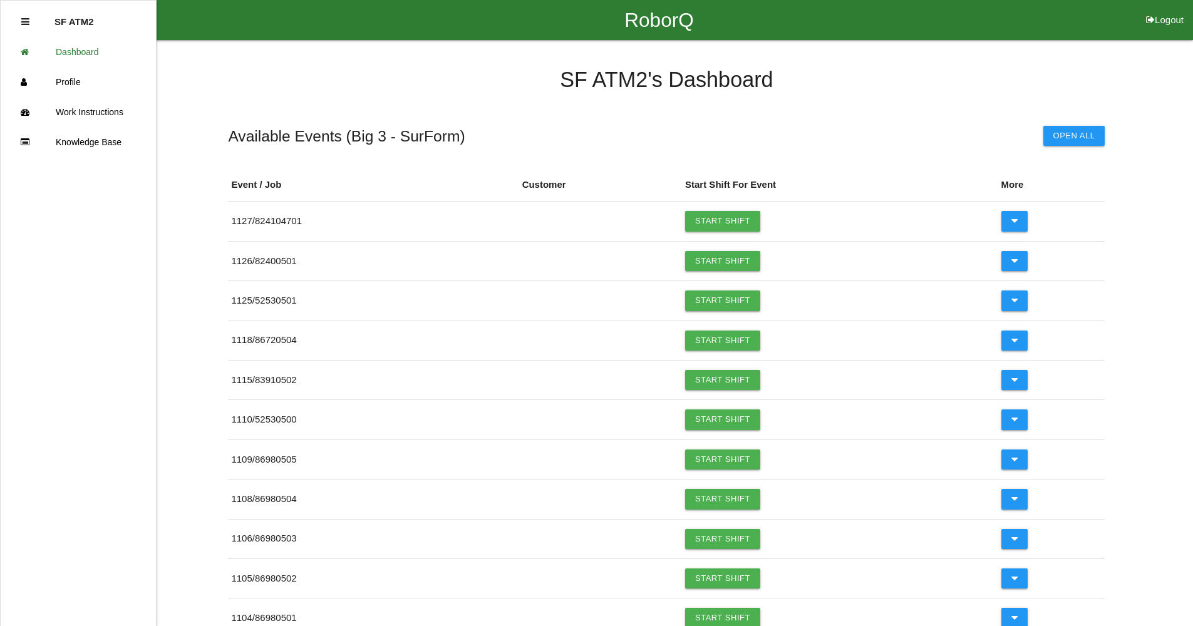
click at [1169, 9] on button "Logout" at bounding box center [1165, 4] width 56 height 9
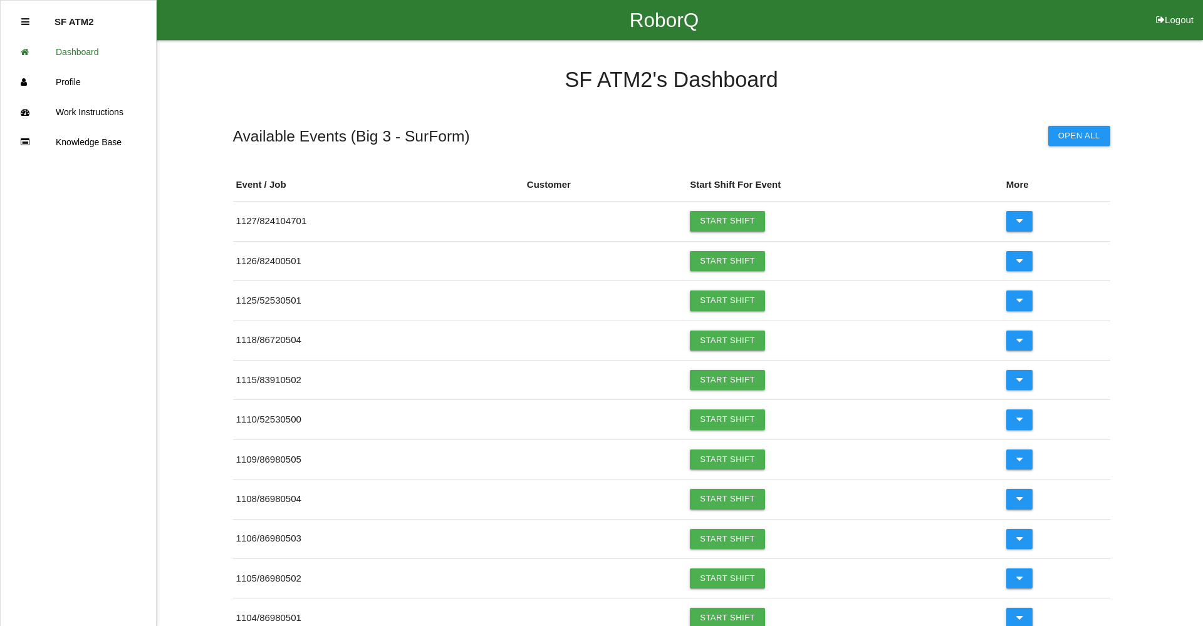
select select "Worker"
